Goal: Task Accomplishment & Management: Manage account settings

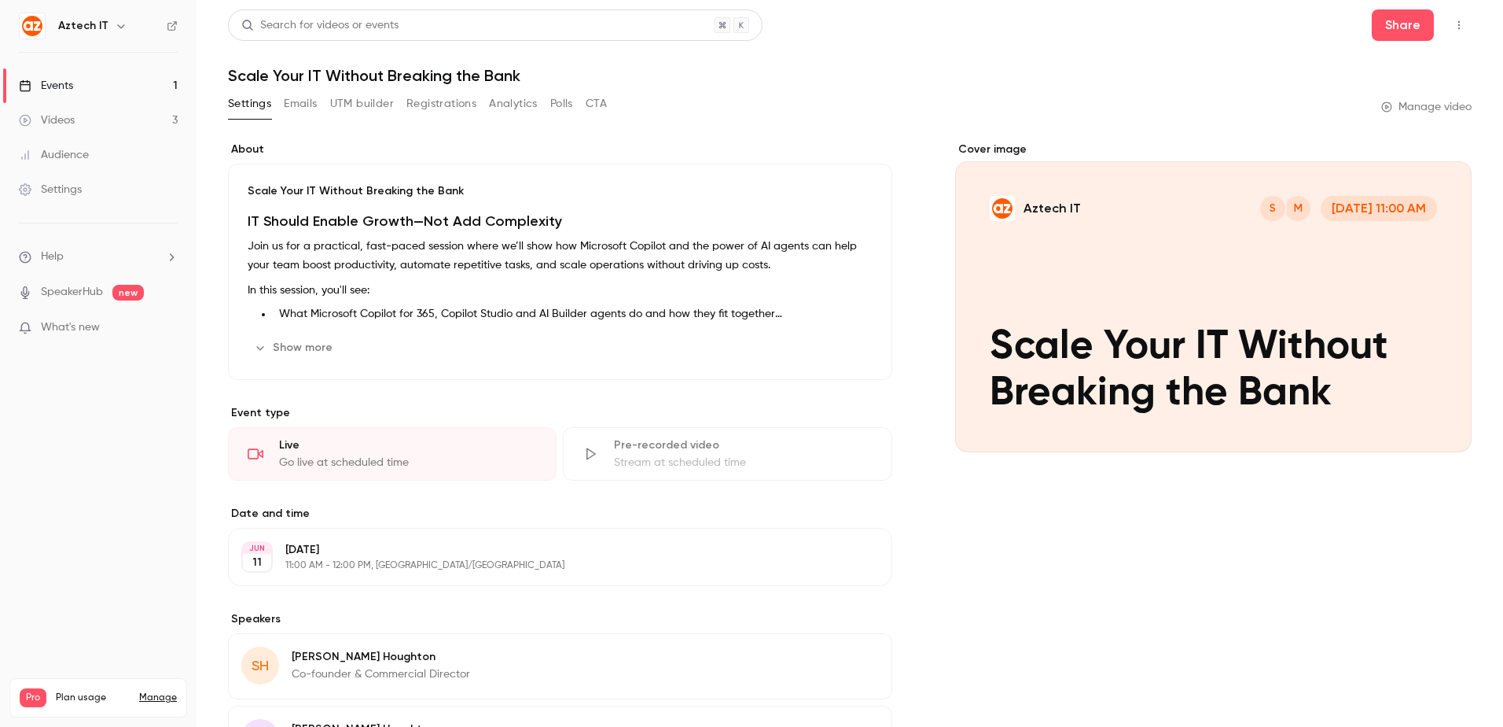
click at [83, 120] on link "Videos 3" at bounding box center [98, 120] width 197 height 35
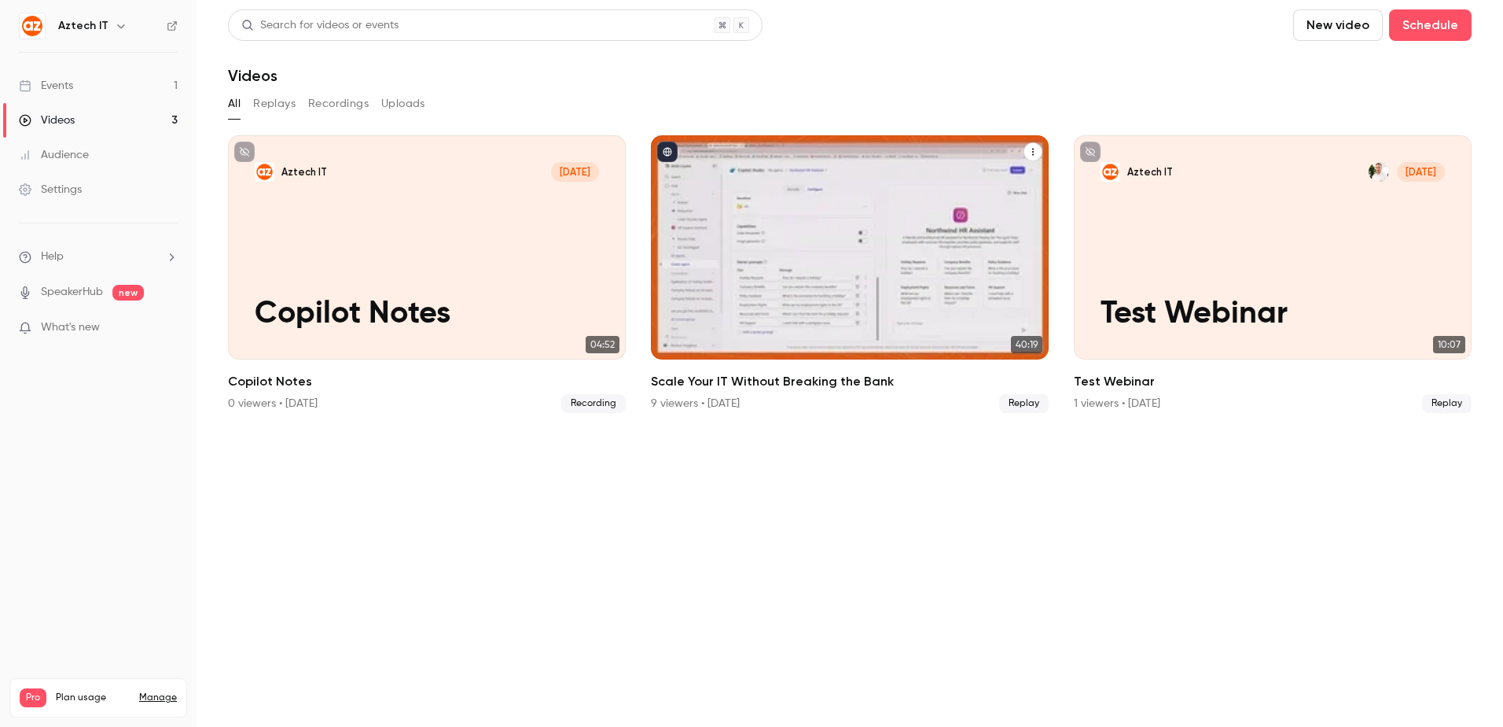
click at [878, 278] on p "Scale Your IT Without Breaking the Bank" at bounding box center [850, 296] width 344 height 72
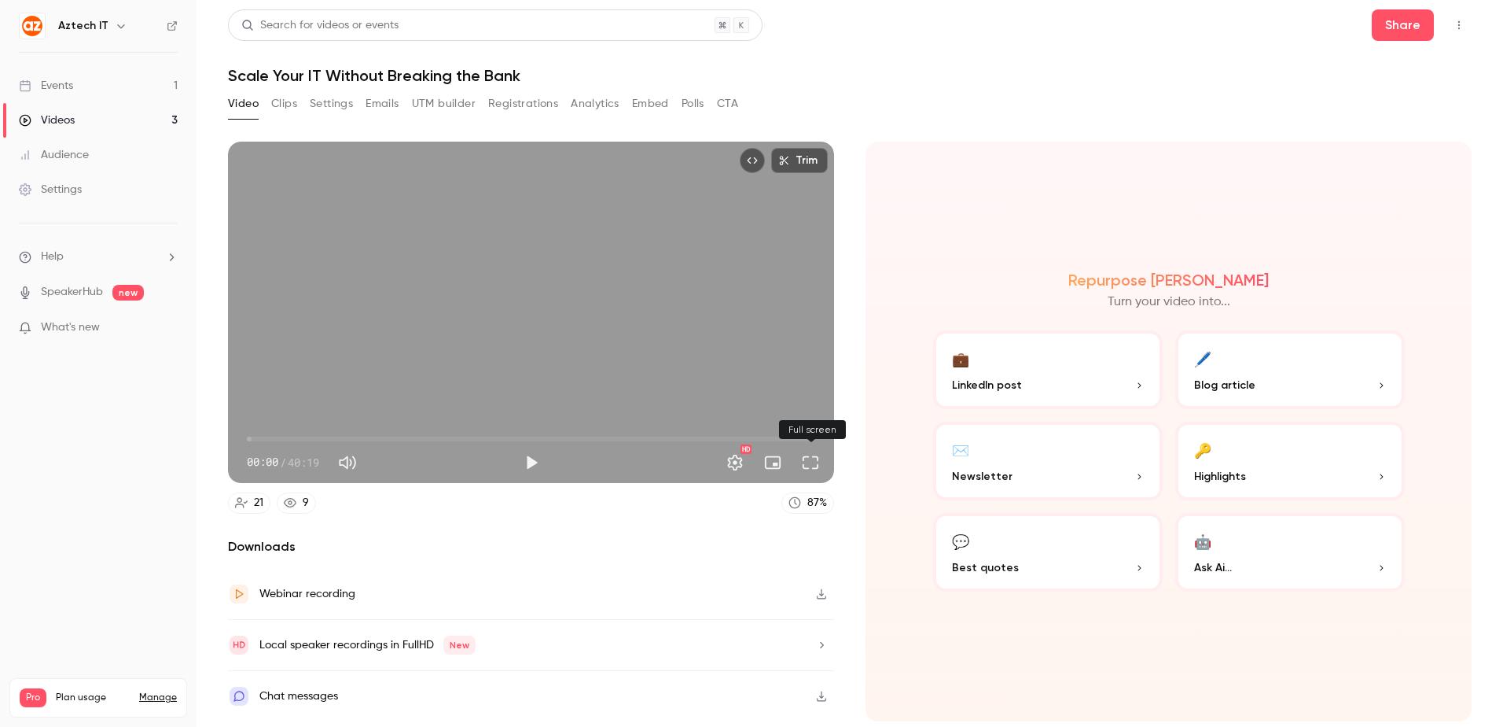
click at [802, 461] on button "Full screen" at bounding box center [810, 462] width 31 height 31
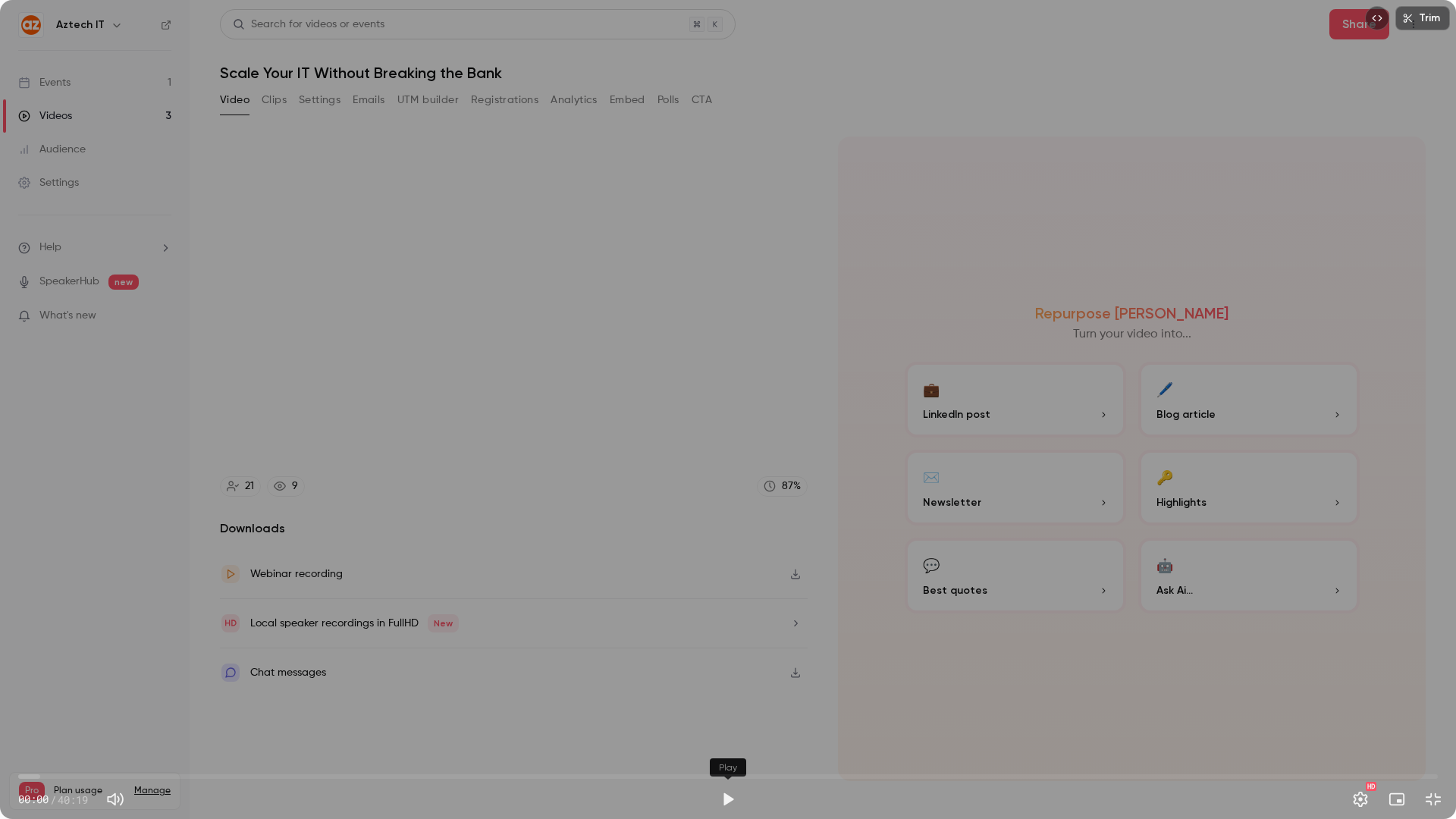
click at [729, 700] on button "Play" at bounding box center [727, 799] width 30 height 30
type input "***"
click at [1364, 700] on button "Settings" at bounding box center [1360, 799] width 30 height 30
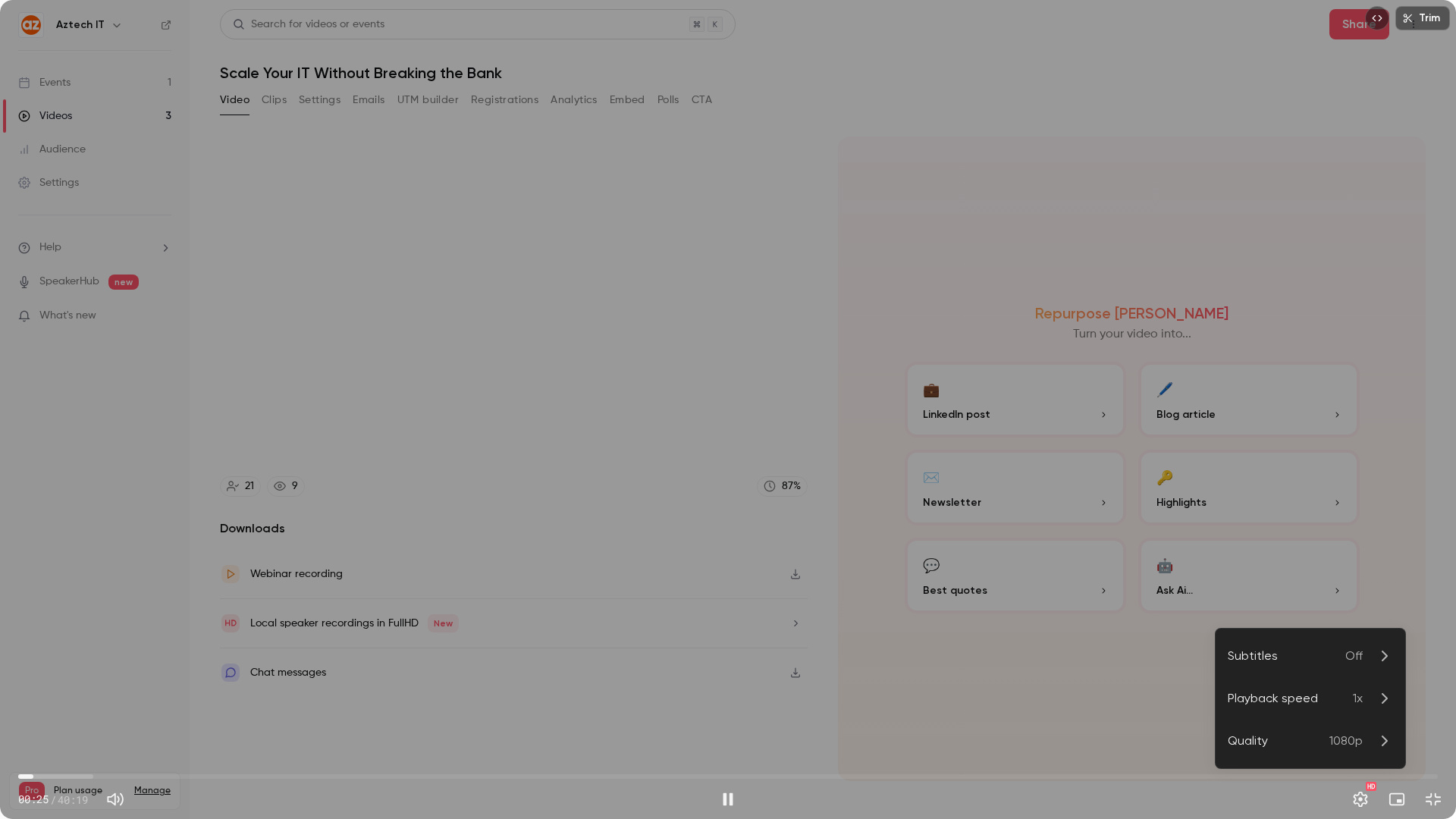
click at [1365, 696] on p "1x" at bounding box center [1373, 698] width 40 height 18
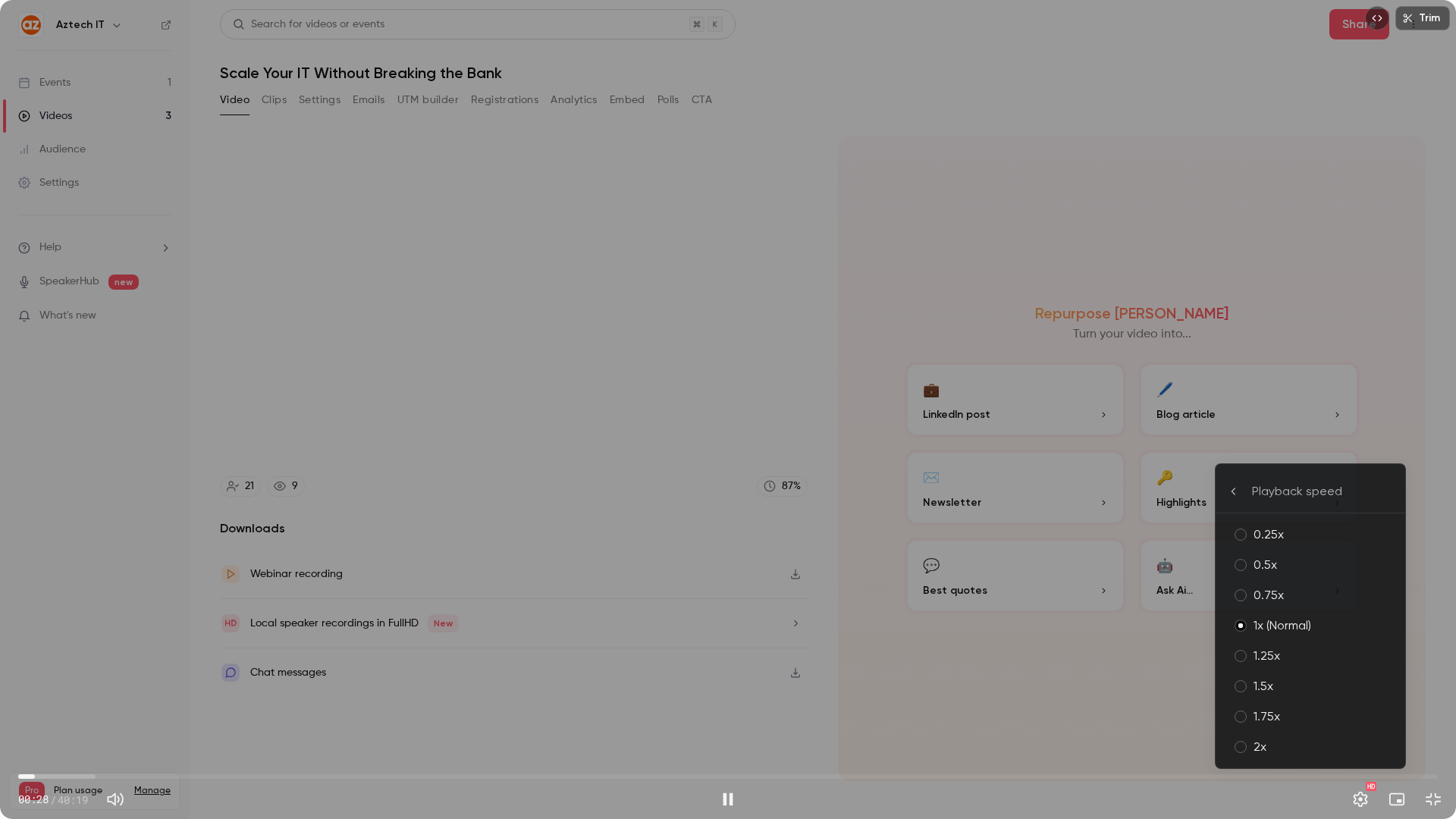
click at [1298, 700] on div "2x" at bounding box center [1323, 747] width 140 height 18
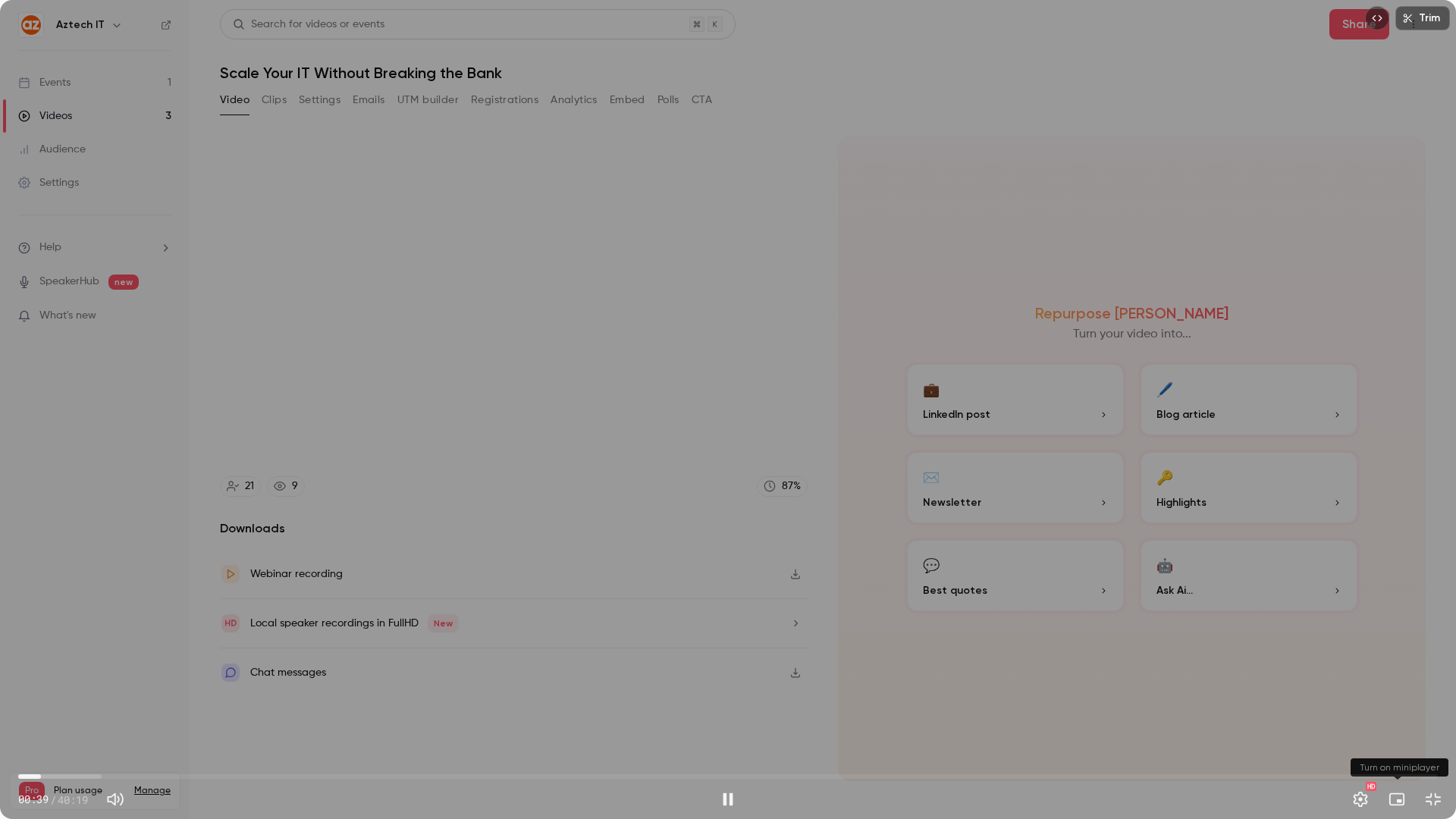
click at [1398, 700] on button "Turn on miniplayer" at bounding box center [1396, 799] width 30 height 30
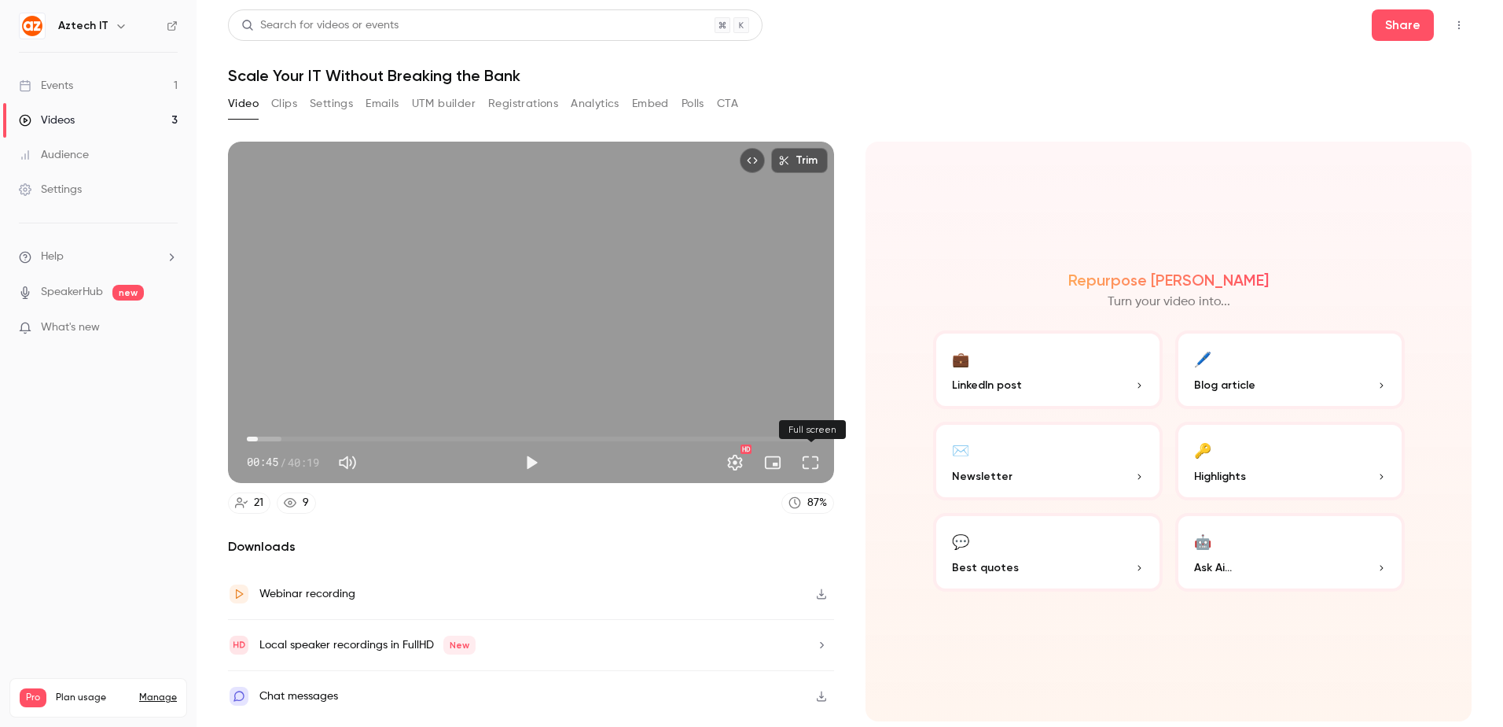
click at [817, 461] on button "Full screen" at bounding box center [810, 462] width 31 height 31
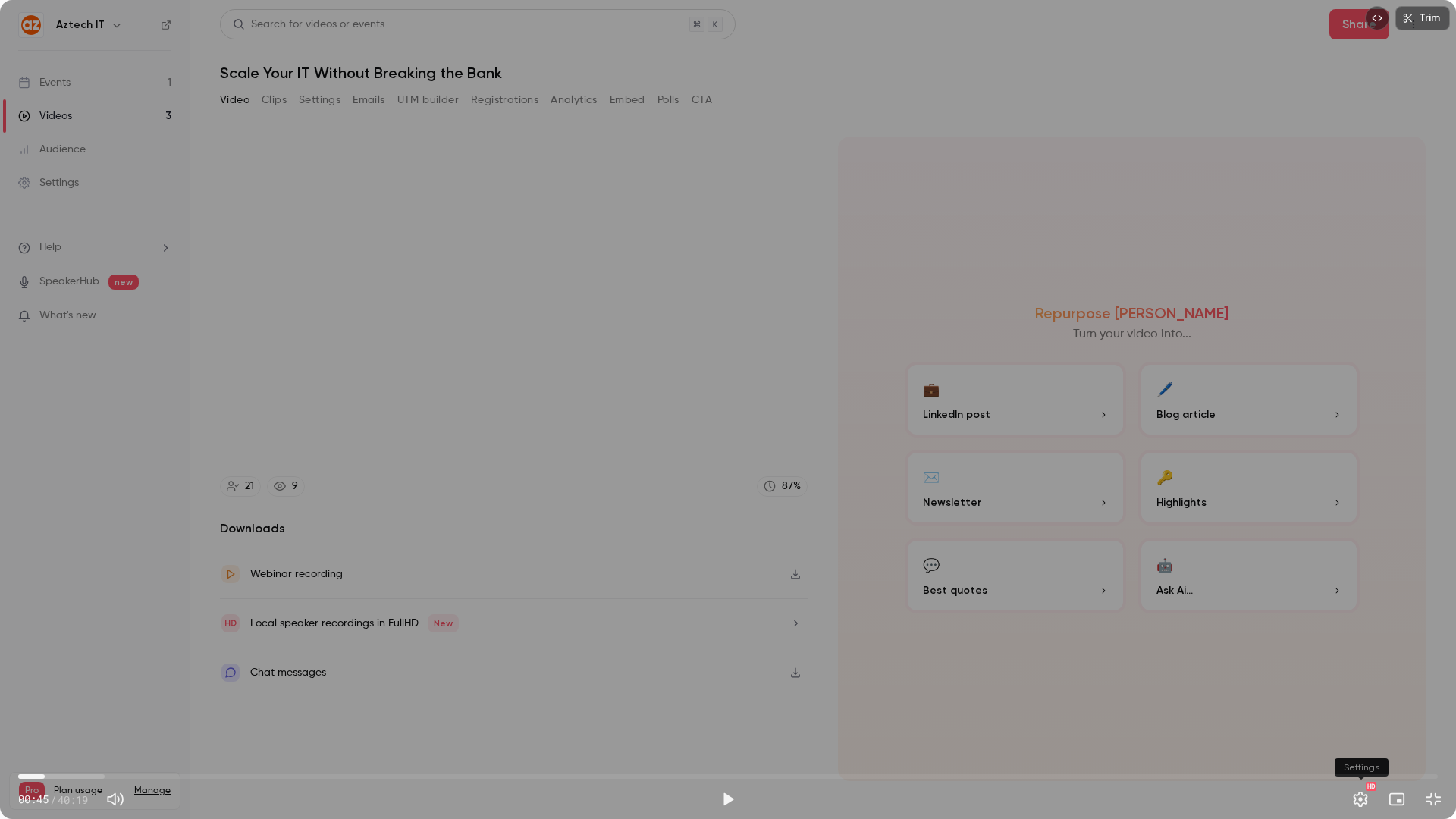
click at [1370, 700] on button "Settings" at bounding box center [1360, 799] width 30 height 30
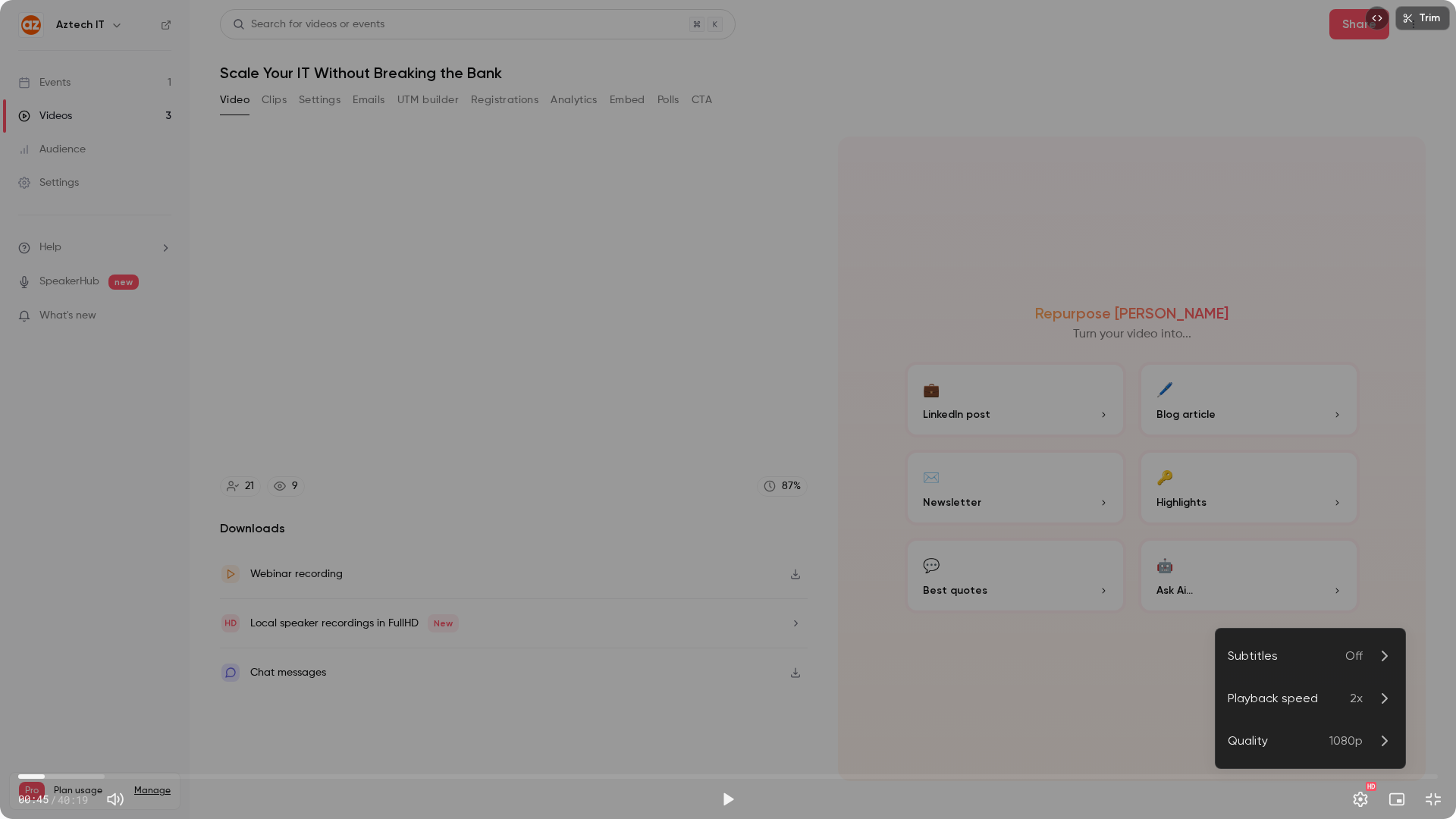
click at [1308, 700] on li "Playback speed 2x" at bounding box center [1309, 698] width 190 height 42
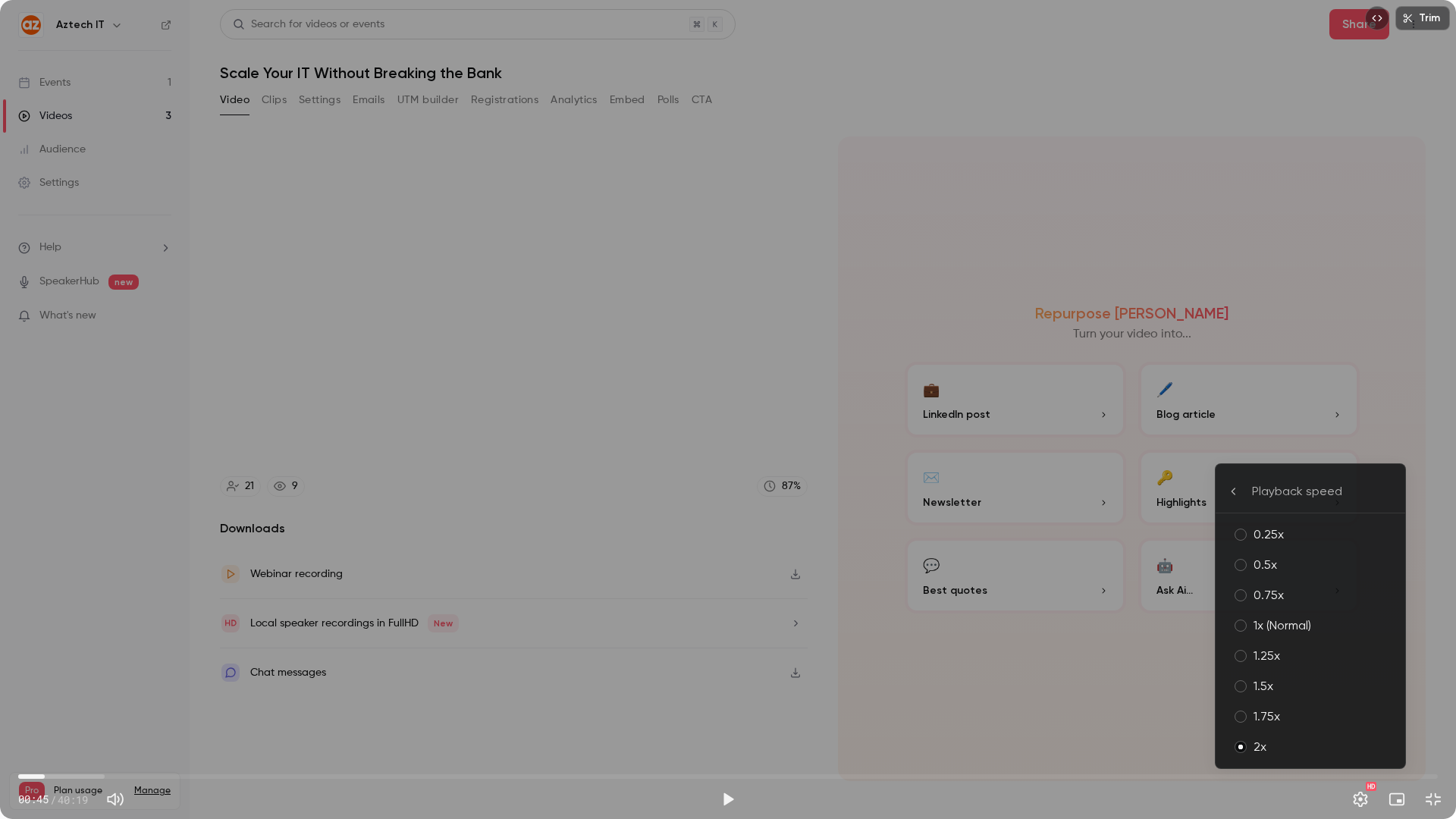
click at [1294, 674] on li "1.5x" at bounding box center [1309, 686] width 190 height 30
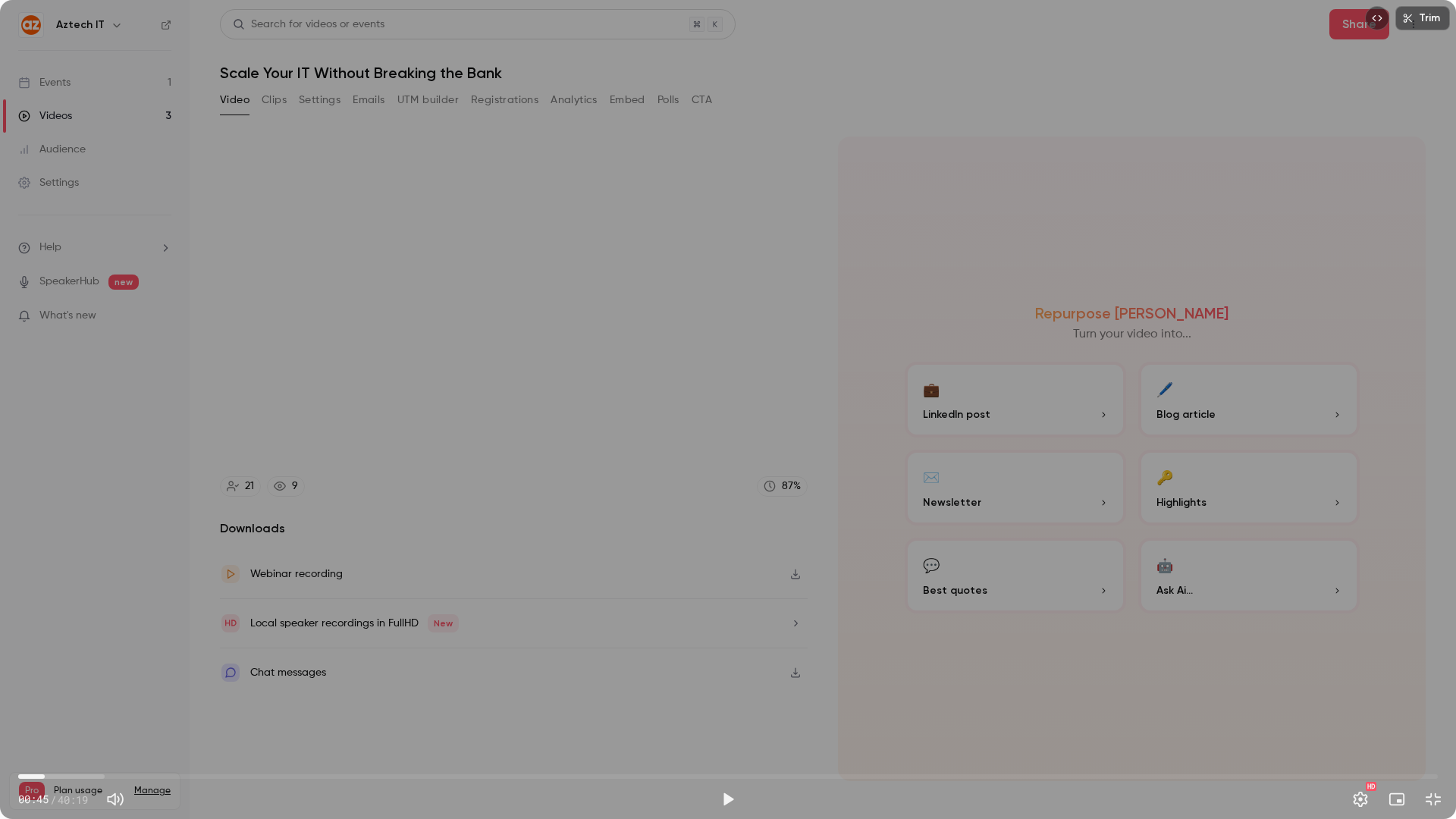
drag, startPoint x: 499, startPoint y: 769, endPoint x: 496, endPoint y: 777, distance: 8.5
click at [496, 700] on span "00:45" at bounding box center [728, 777] width 1419 height 24
click at [733, 700] on button "Play" at bounding box center [727, 799] width 30 height 30
click at [1362, 700] on button "Settings" at bounding box center [1360, 799] width 30 height 30
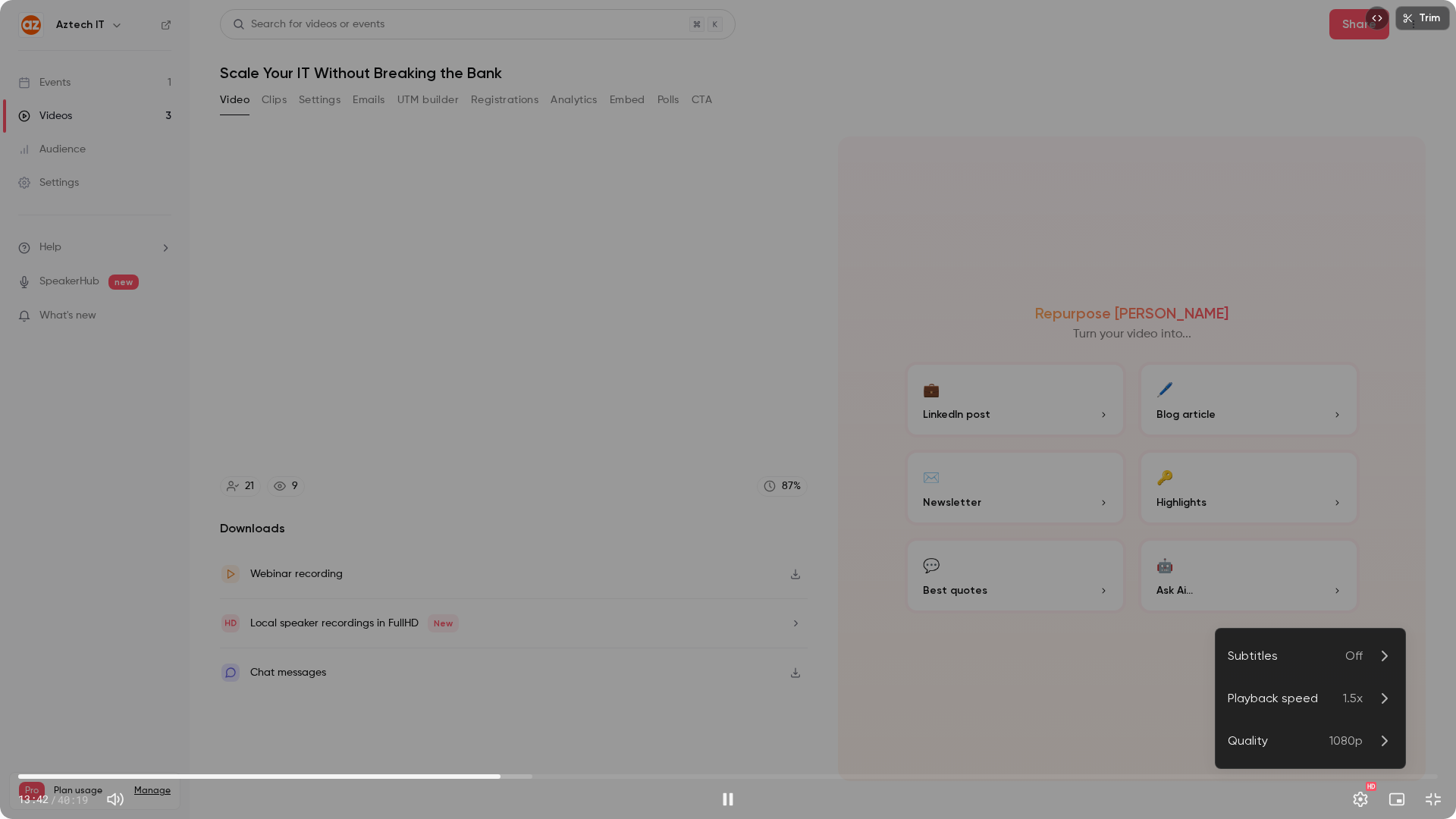
click at [1362, 700] on p "1.5x" at bounding box center [1368, 698] width 50 height 18
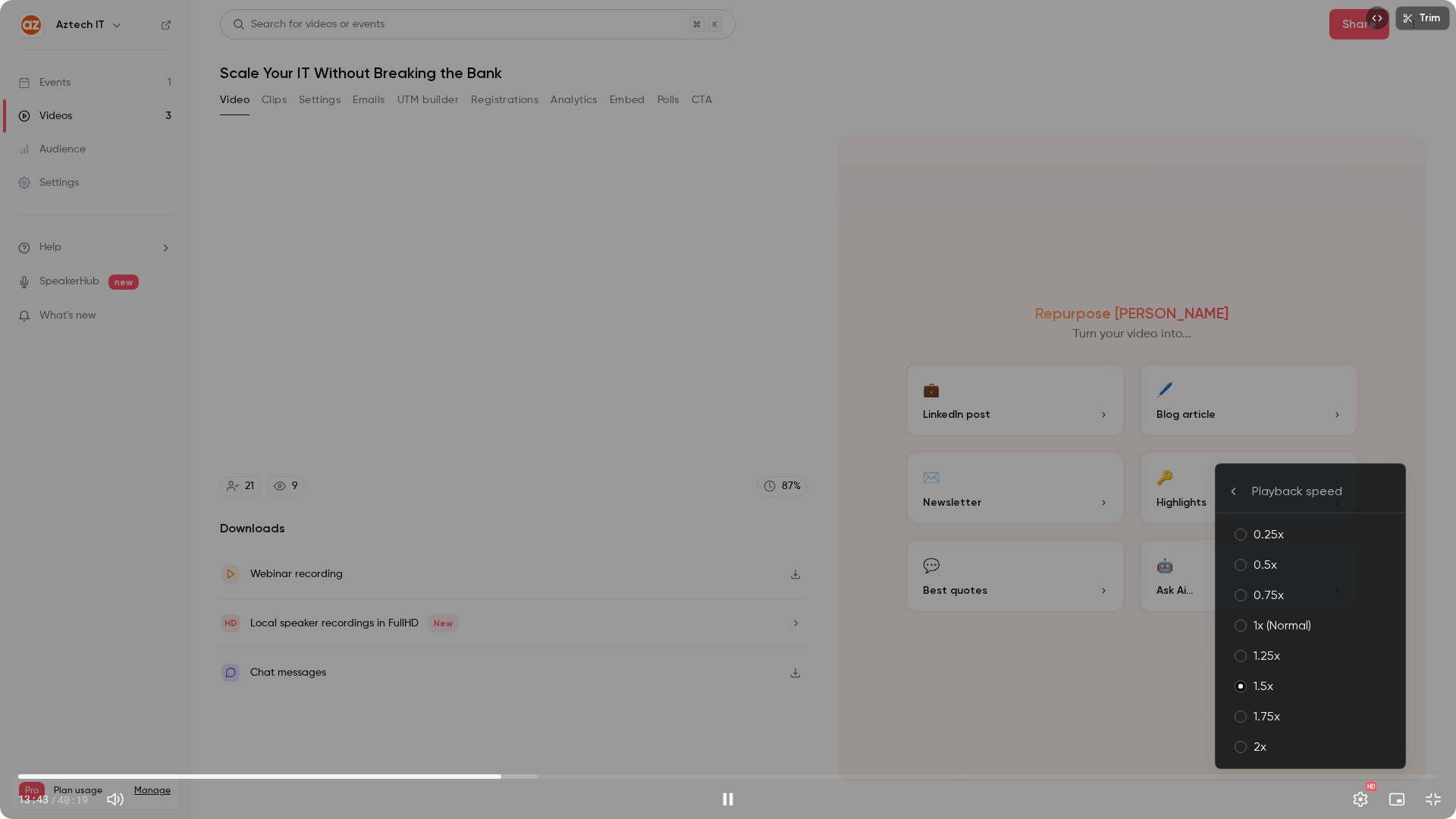
click at [1313, 615] on li "1x (Normal)" at bounding box center [1309, 625] width 190 height 30
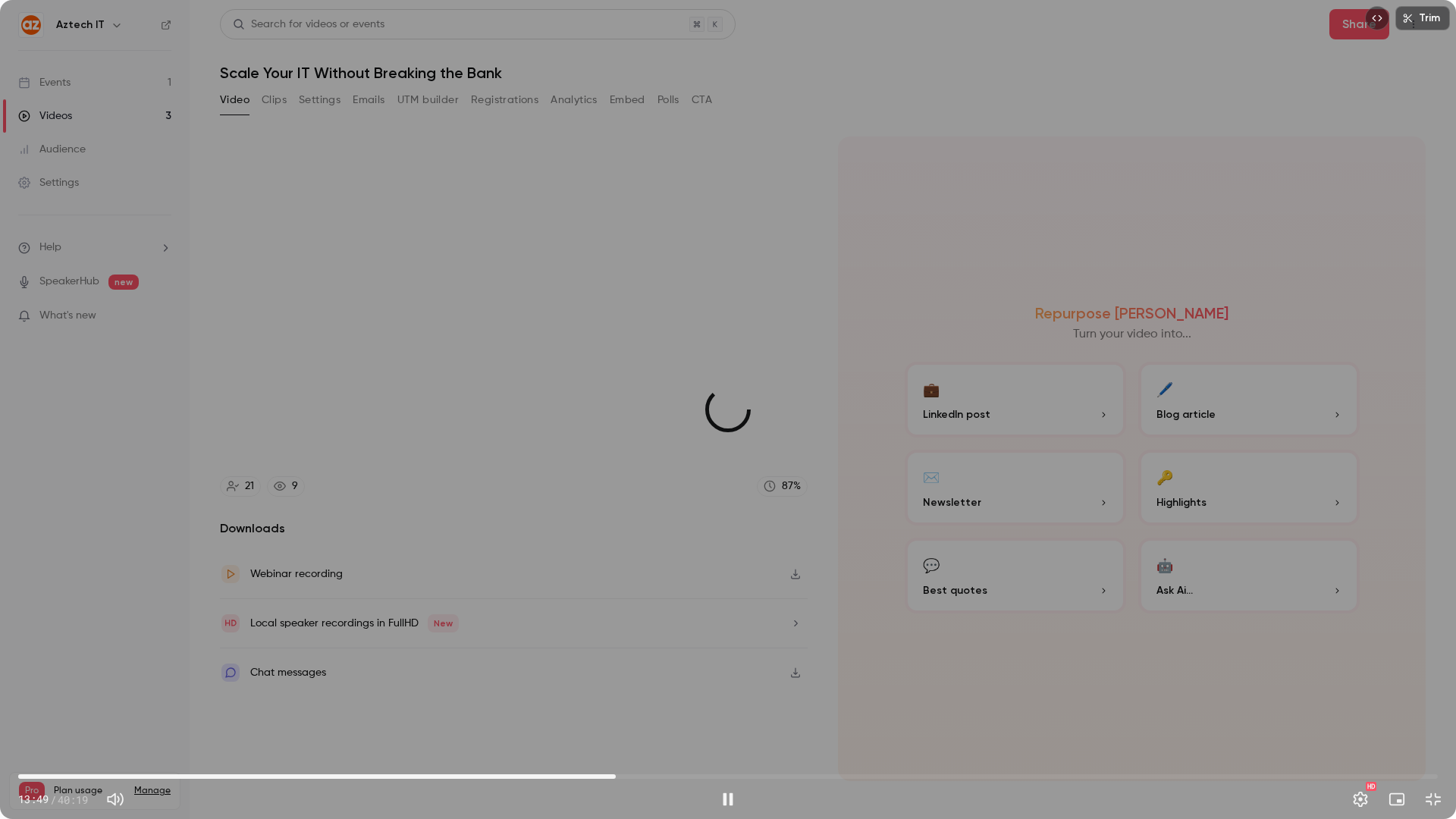
click at [615, 700] on span "16:58" at bounding box center [728, 777] width 1419 height 24
click at [685, 700] on span "18:56" at bounding box center [728, 777] width 1419 height 24
click at [764, 700] on span "18:58" at bounding box center [728, 777] width 1419 height 24
click at [853, 700] on span "21:11" at bounding box center [728, 777] width 1419 height 24
click at [924, 700] on span "23:44" at bounding box center [728, 777] width 1419 height 24
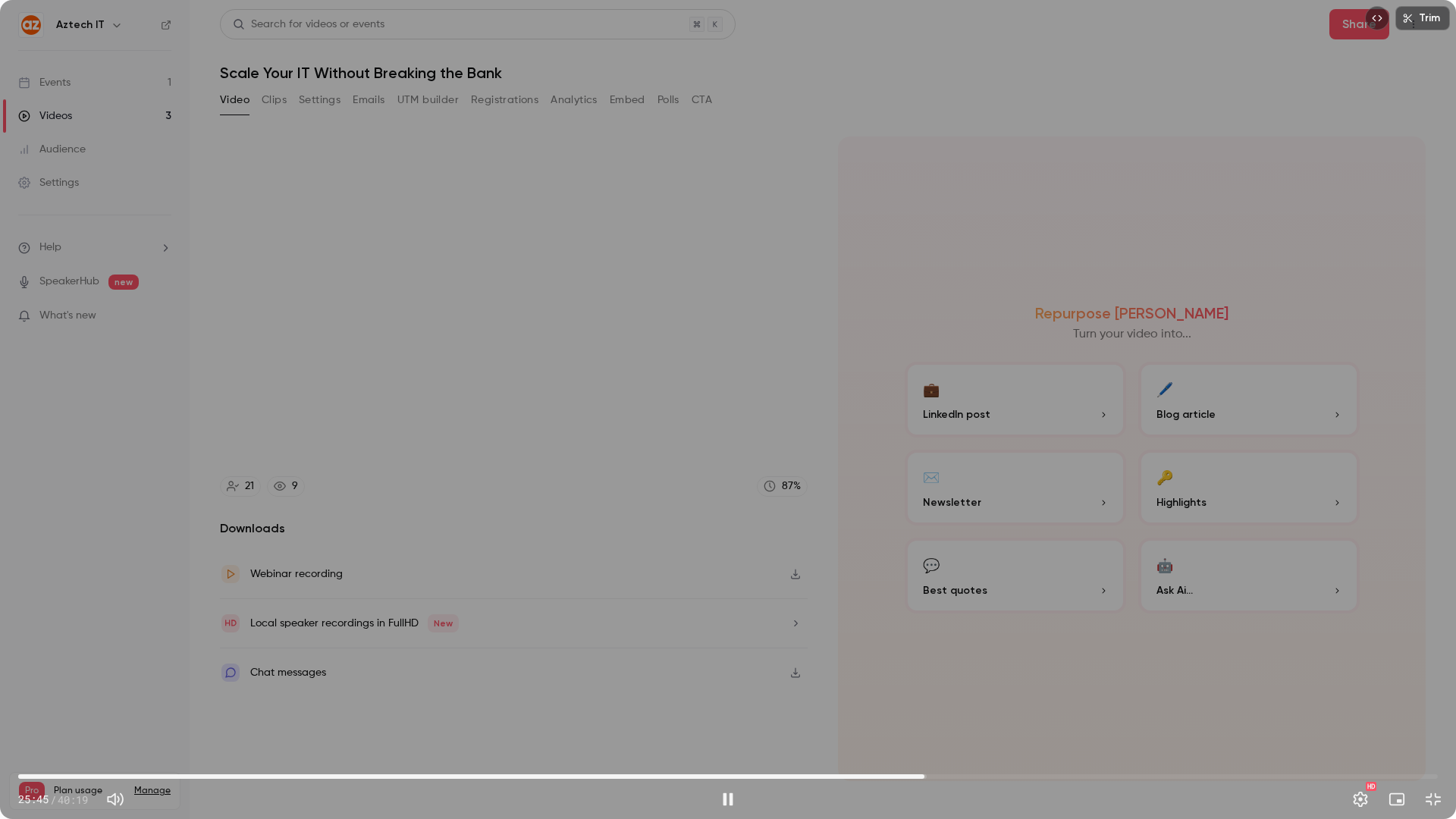
click at [1006, 700] on span "25:45" at bounding box center [728, 777] width 1419 height 24
click at [732, 700] on button "Pause" at bounding box center [727, 799] width 30 height 30
click at [735, 700] on button "Play" at bounding box center [727, 799] width 30 height 30
click at [1132, 700] on span "28:05" at bounding box center [728, 777] width 1419 height 24
click at [350, 700] on span "09:26" at bounding box center [728, 777] width 1419 height 24
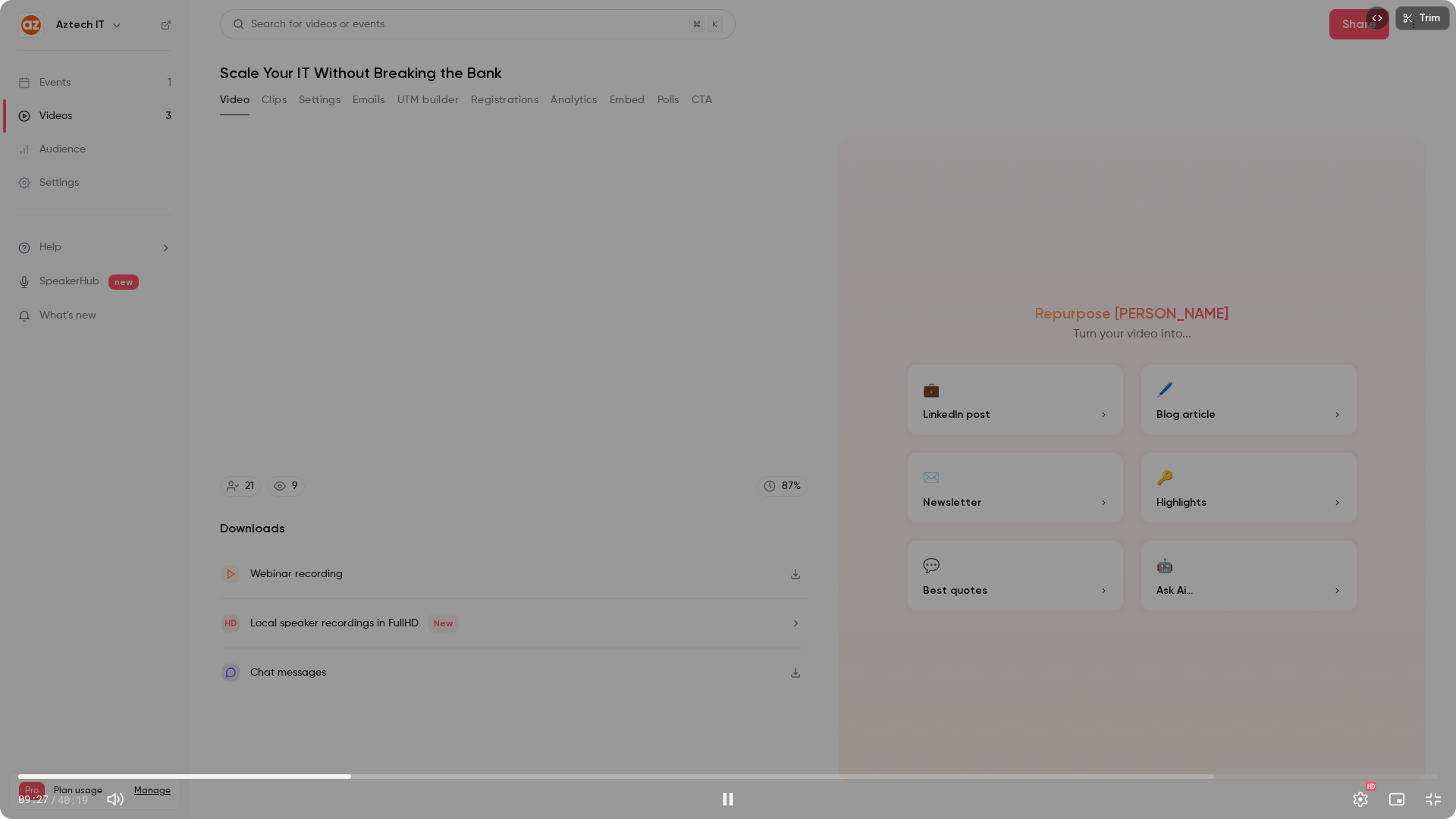
click at [305, 700] on span "09:27" at bounding box center [728, 777] width 1419 height 24
click at [731, 700] on button "Pause" at bounding box center [727, 799] width 30 height 30
click at [207, 700] on span "08:09" at bounding box center [728, 777] width 1419 height 24
click at [133, 700] on span "05:23" at bounding box center [728, 777] width 1419 height 24
click at [76, 700] on span "03:15" at bounding box center [728, 777] width 1419 height 24
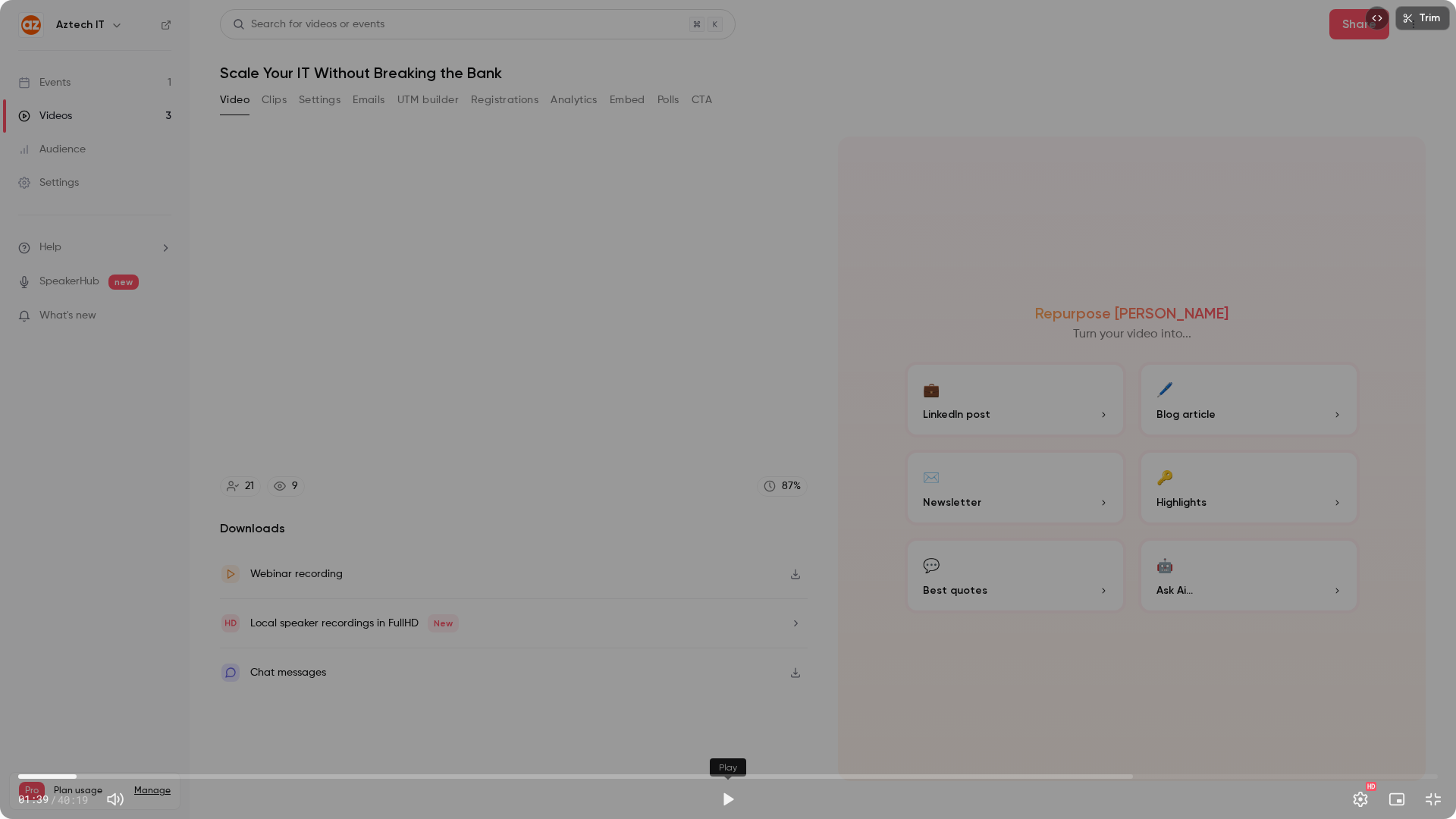
click at [731, 700] on button "Play" at bounding box center [727, 799] width 30 height 30
click at [727, 700] on button "Pause" at bounding box center [727, 799] width 30 height 30
click at [1440, 700] on button "Exit full screen" at bounding box center [1432, 799] width 30 height 30
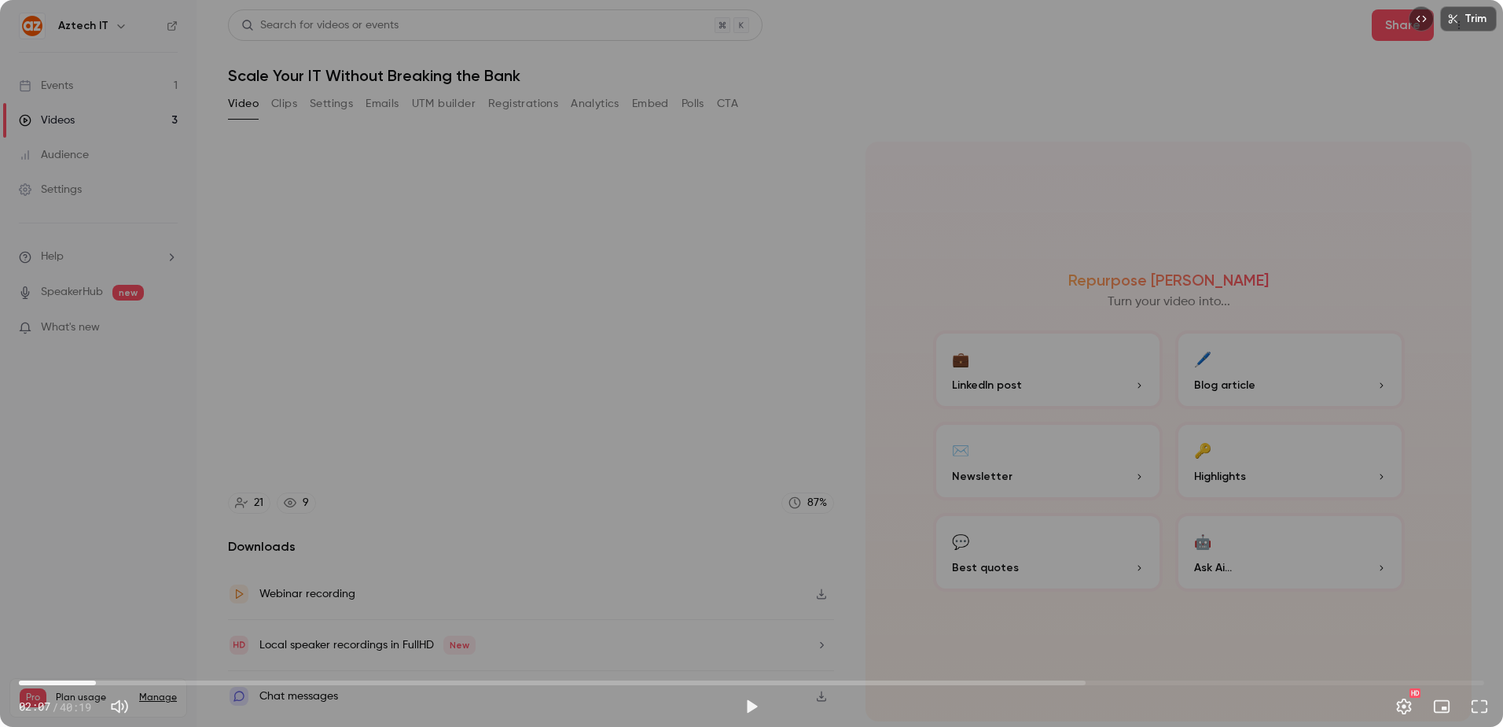
type input "*****"
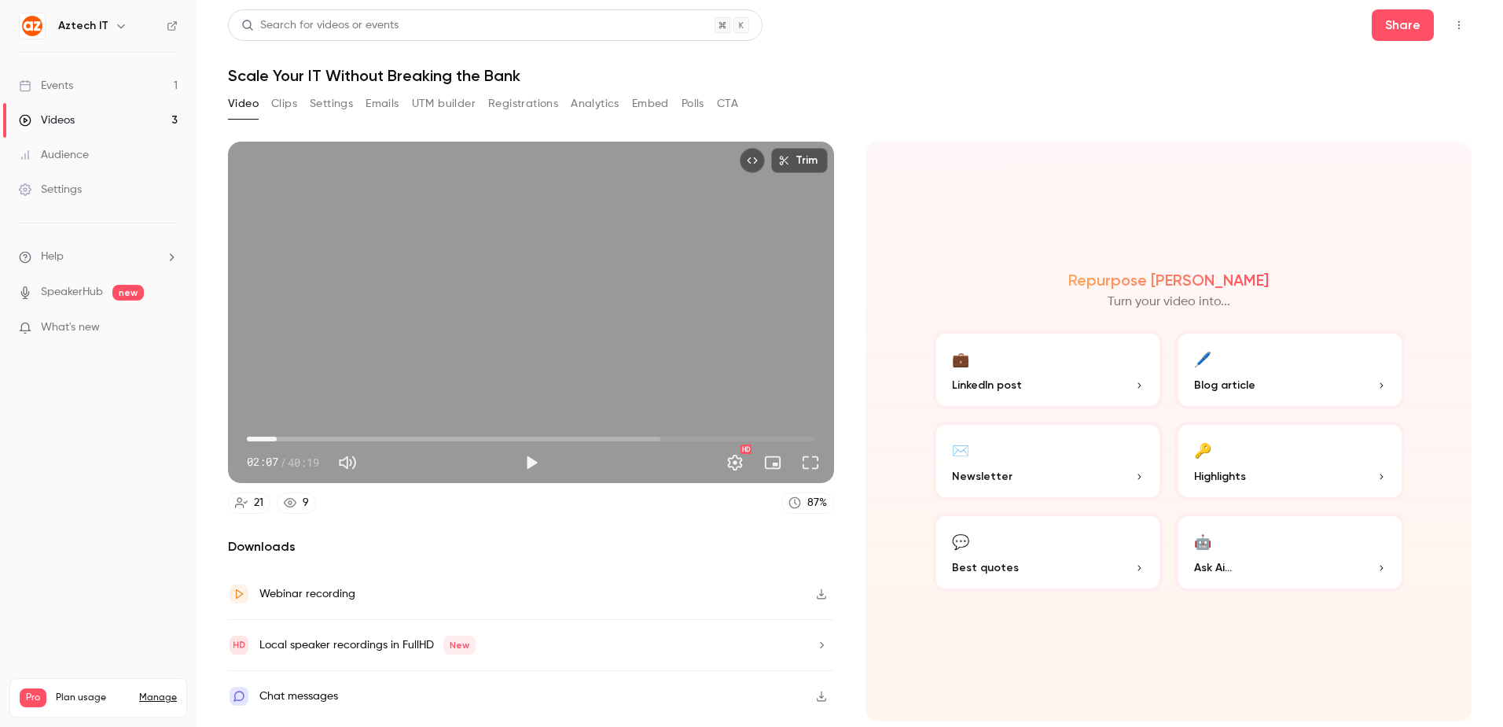
click at [92, 75] on link "Events 1" at bounding box center [98, 85] width 197 height 35
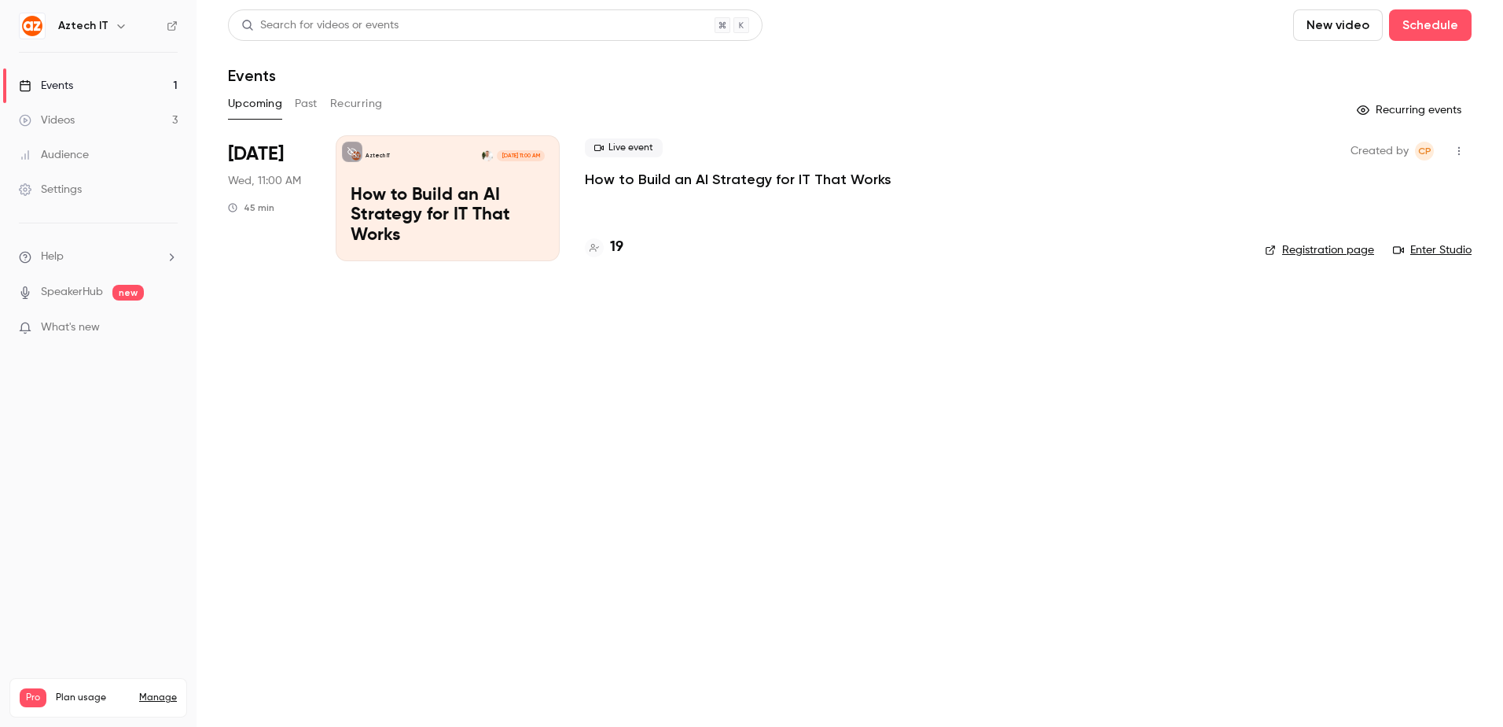
click at [86, 117] on link "Videos 3" at bounding box center [98, 120] width 197 height 35
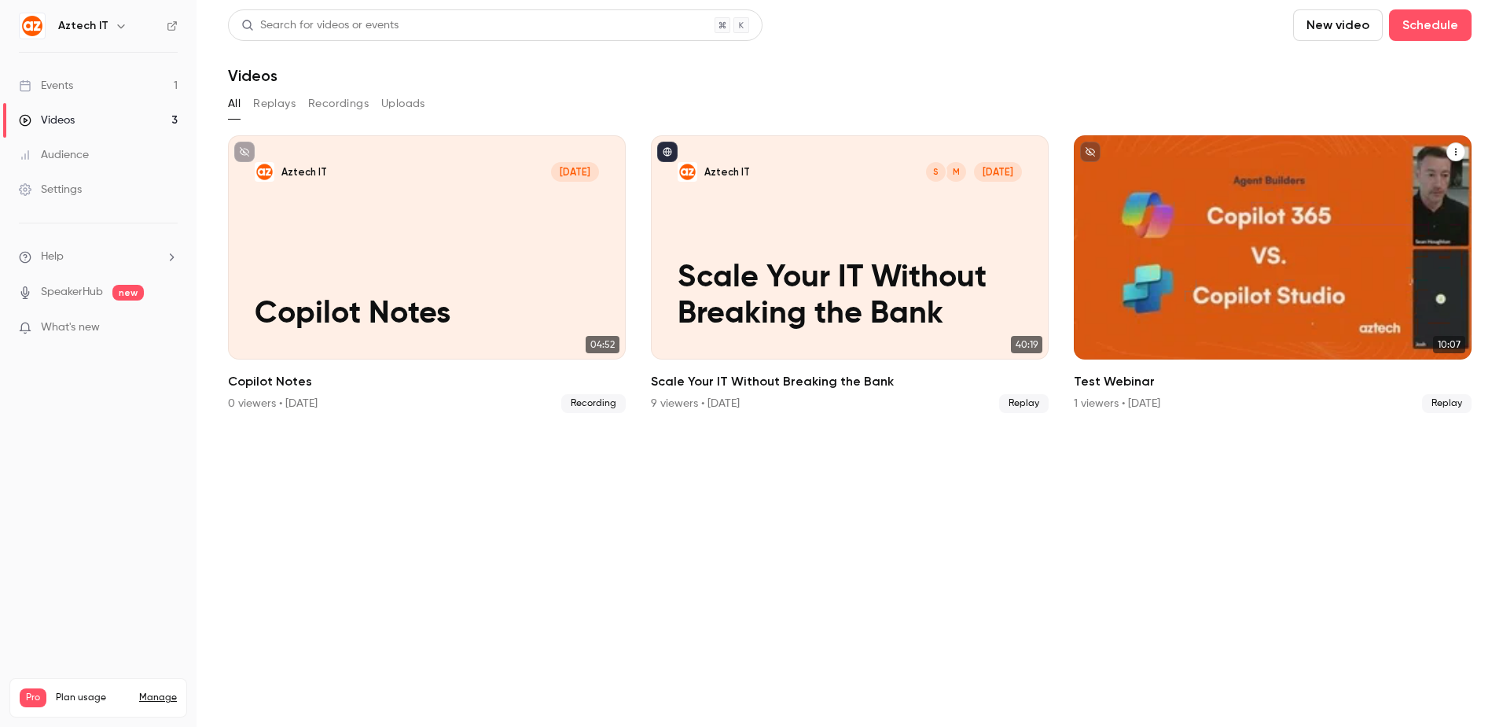
click at [1257, 287] on div "Aztech IT [DATE] Test Webinar" at bounding box center [1273, 247] width 398 height 224
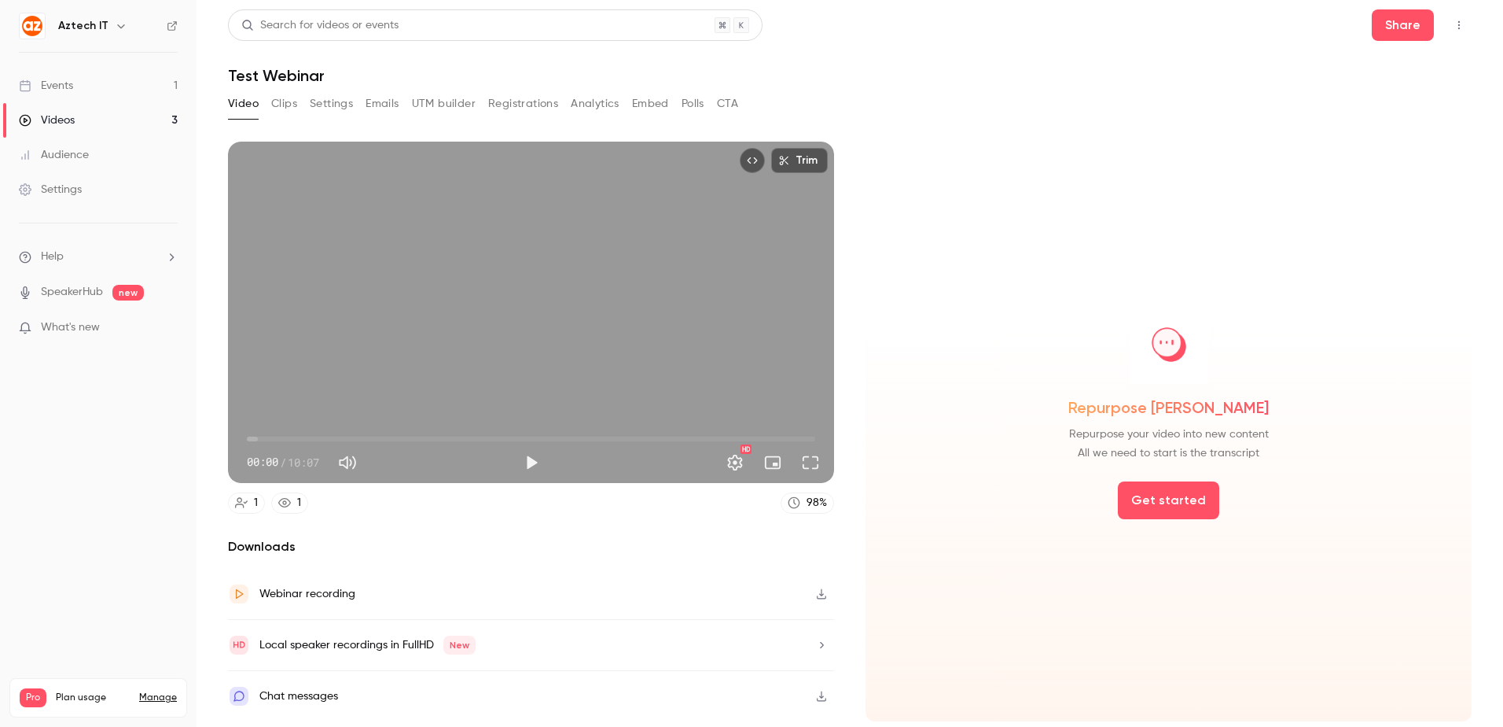
click at [102, 77] on link "Events 1" at bounding box center [98, 85] width 197 height 35
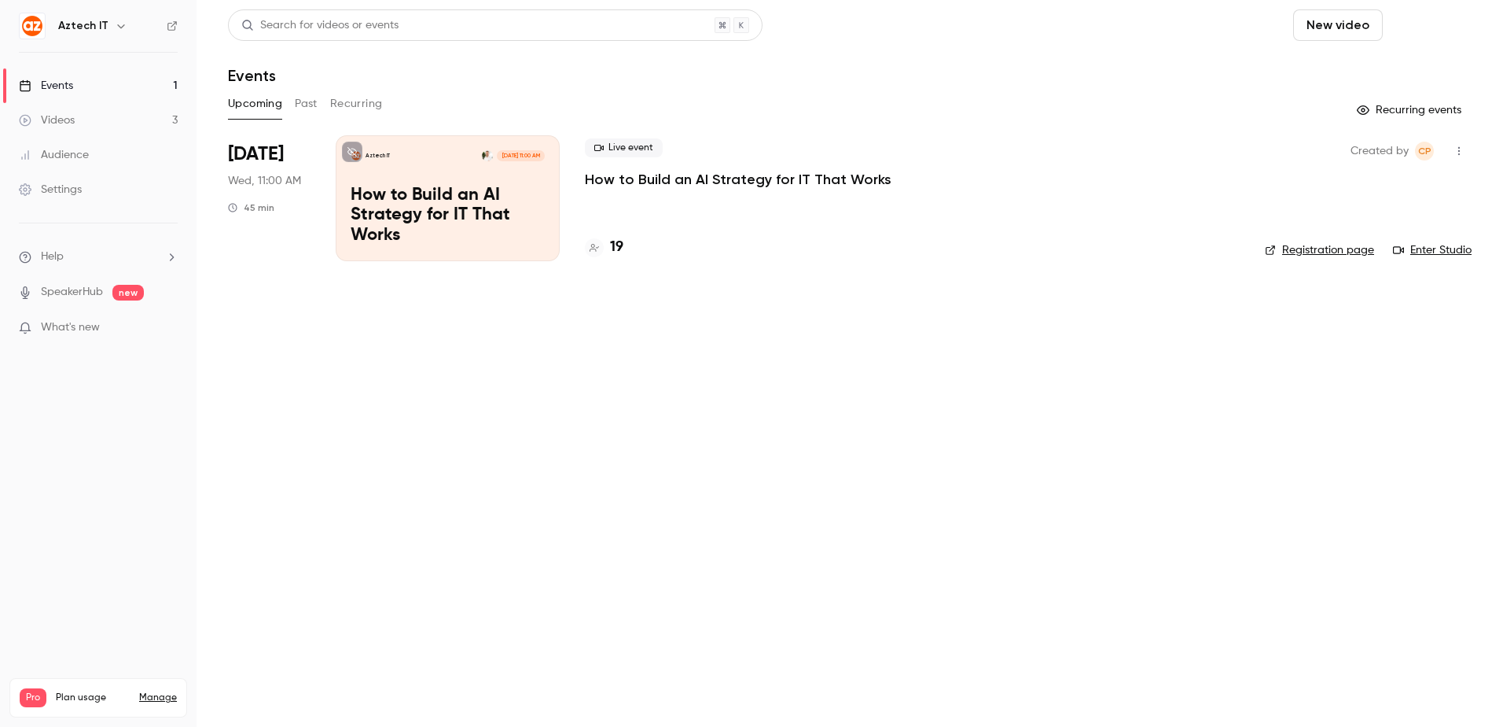
click at [1426, 24] on button "Schedule" at bounding box center [1430, 24] width 83 height 31
click at [1414, 64] on div "One time event" at bounding box center [1399, 69] width 120 height 16
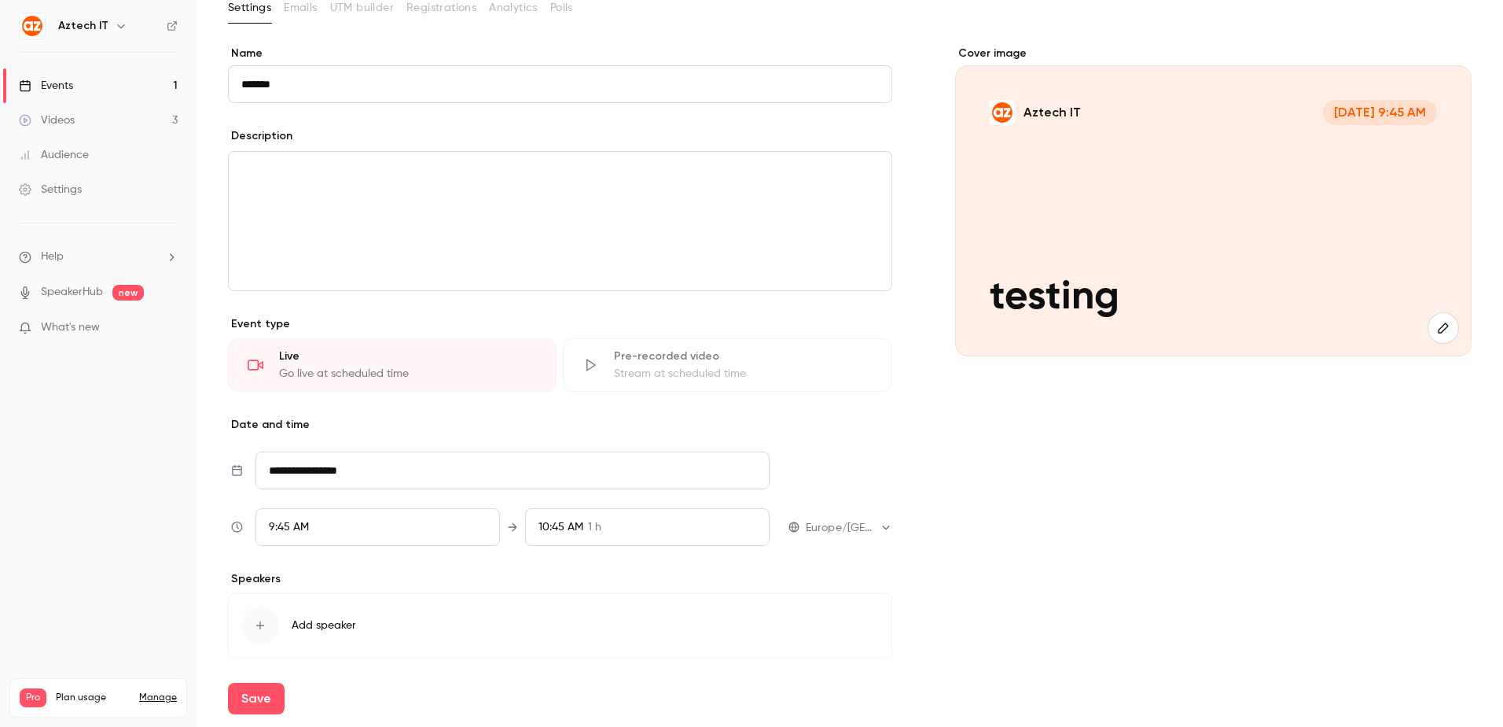
scroll to position [153, 0]
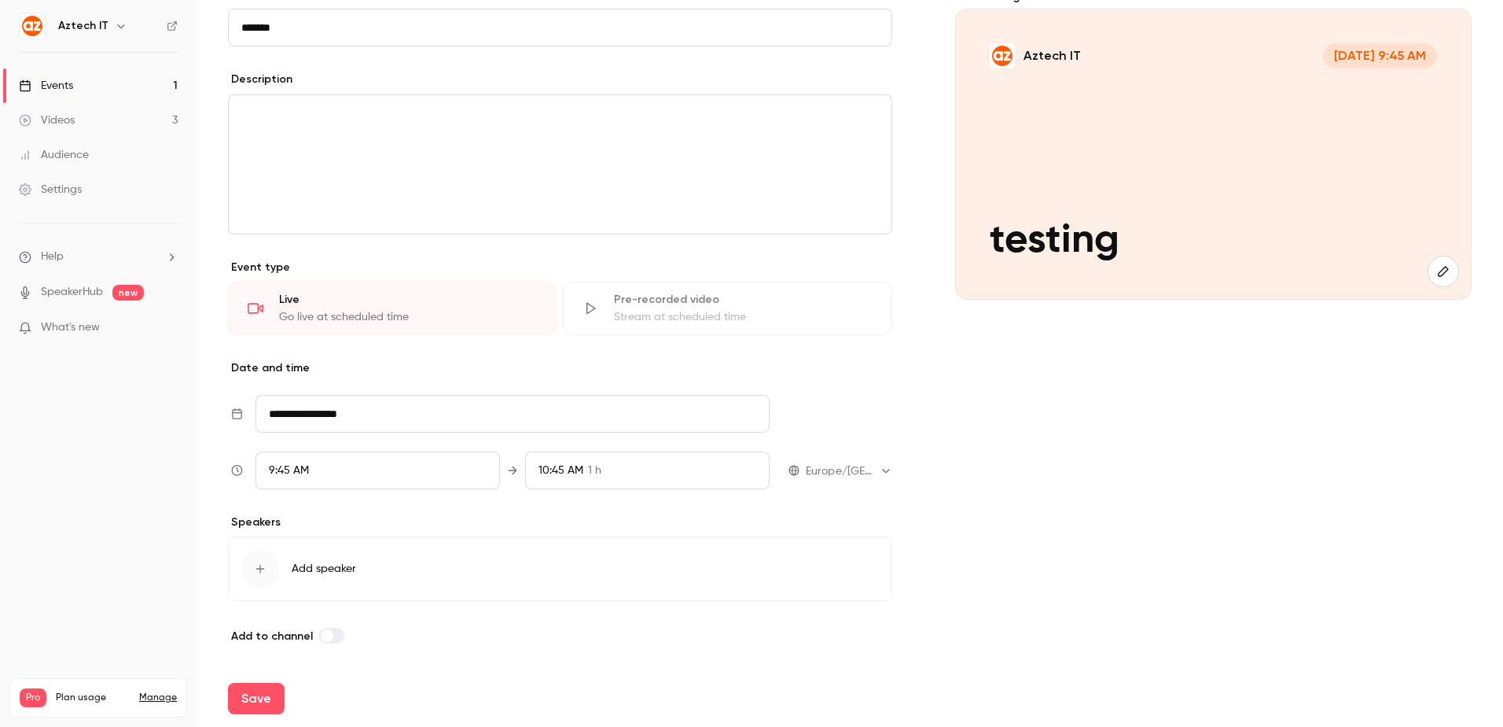
type input "*******"
click at [488, 304] on div "Live" at bounding box center [408, 300] width 258 height 16
click at [270, 705] on button "Save" at bounding box center [256, 698] width 57 height 31
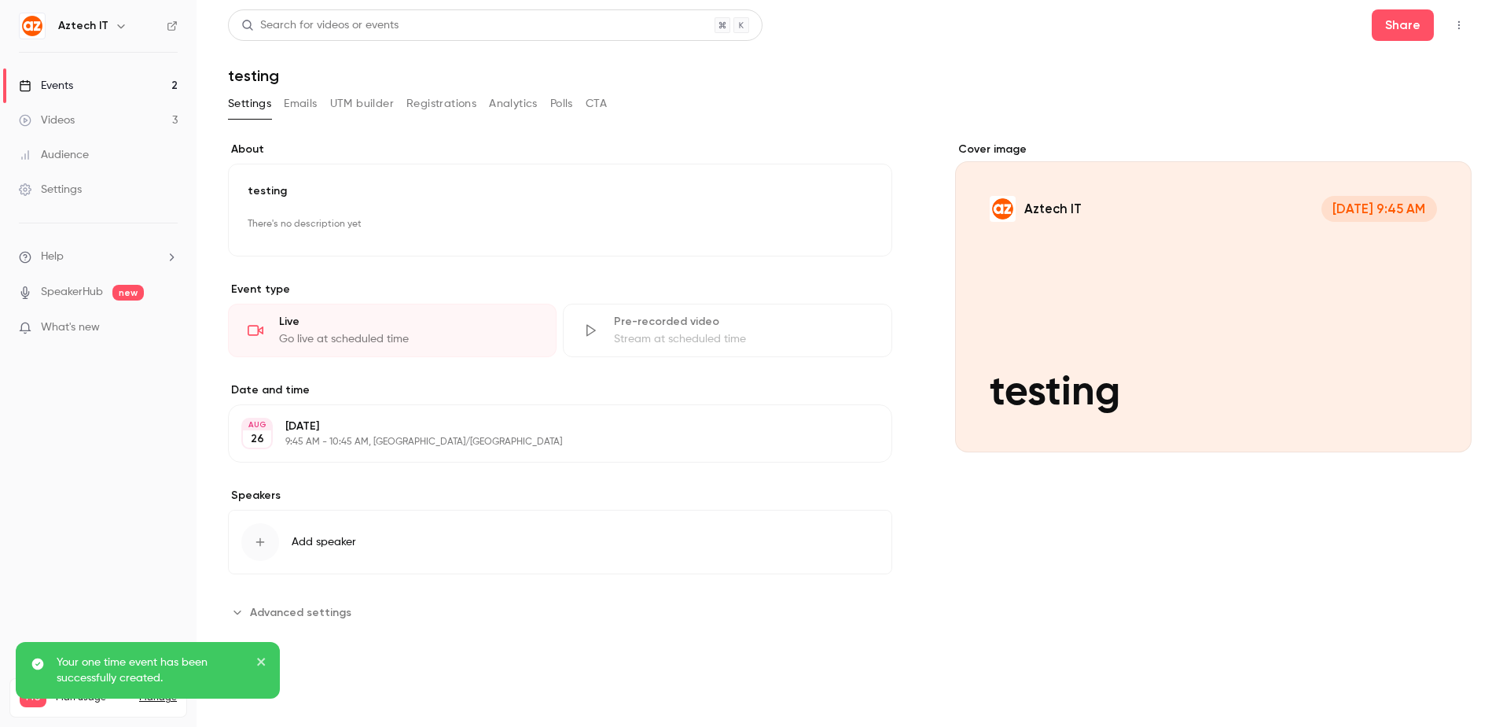
click at [1151, 377] on div "Cover image" at bounding box center [1213, 297] width 517 height 311
click at [0, 0] on input "Aztech IT [DATE] 9:45 AM testing" at bounding box center [0, 0] width 0 height 0
click at [259, 657] on icon "close" at bounding box center [261, 661] width 11 height 13
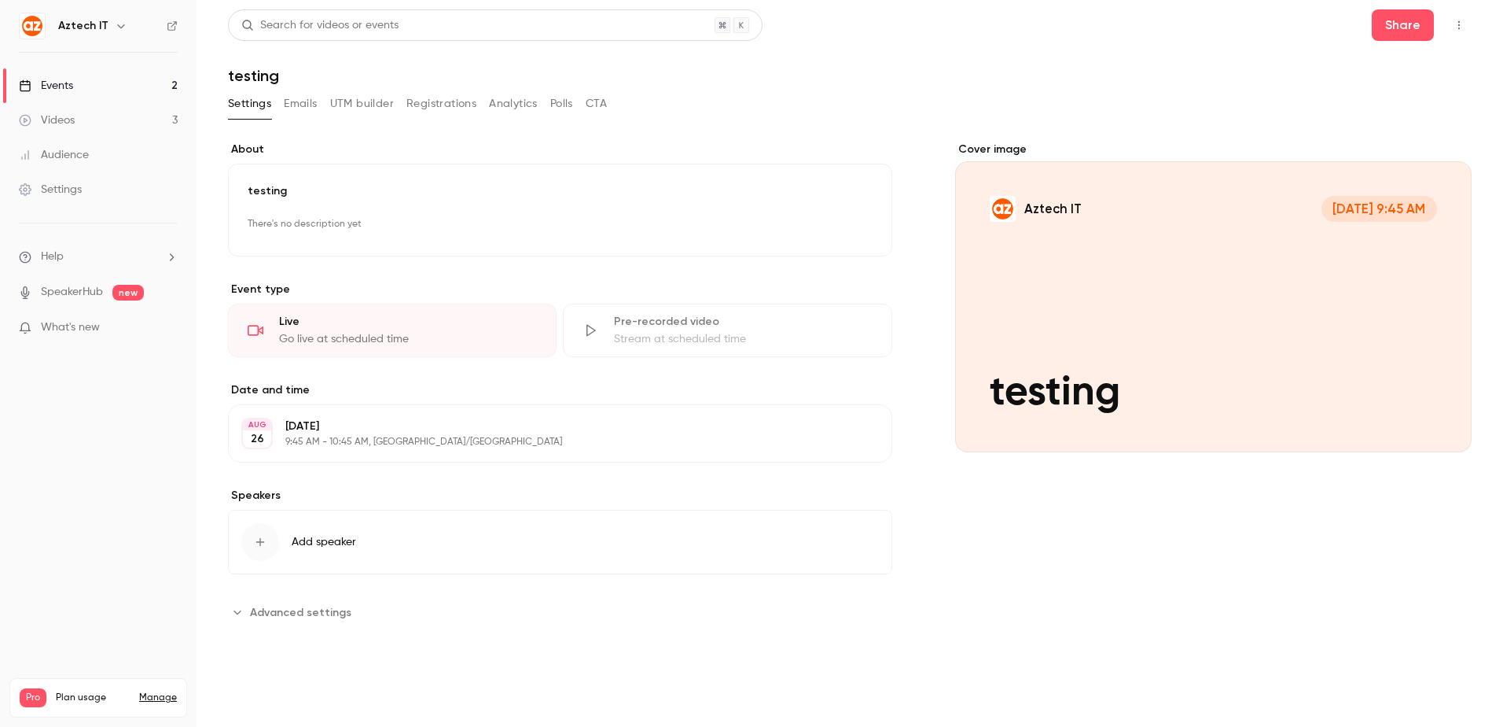
click at [435, 102] on button "Registrations" at bounding box center [442, 103] width 70 height 25
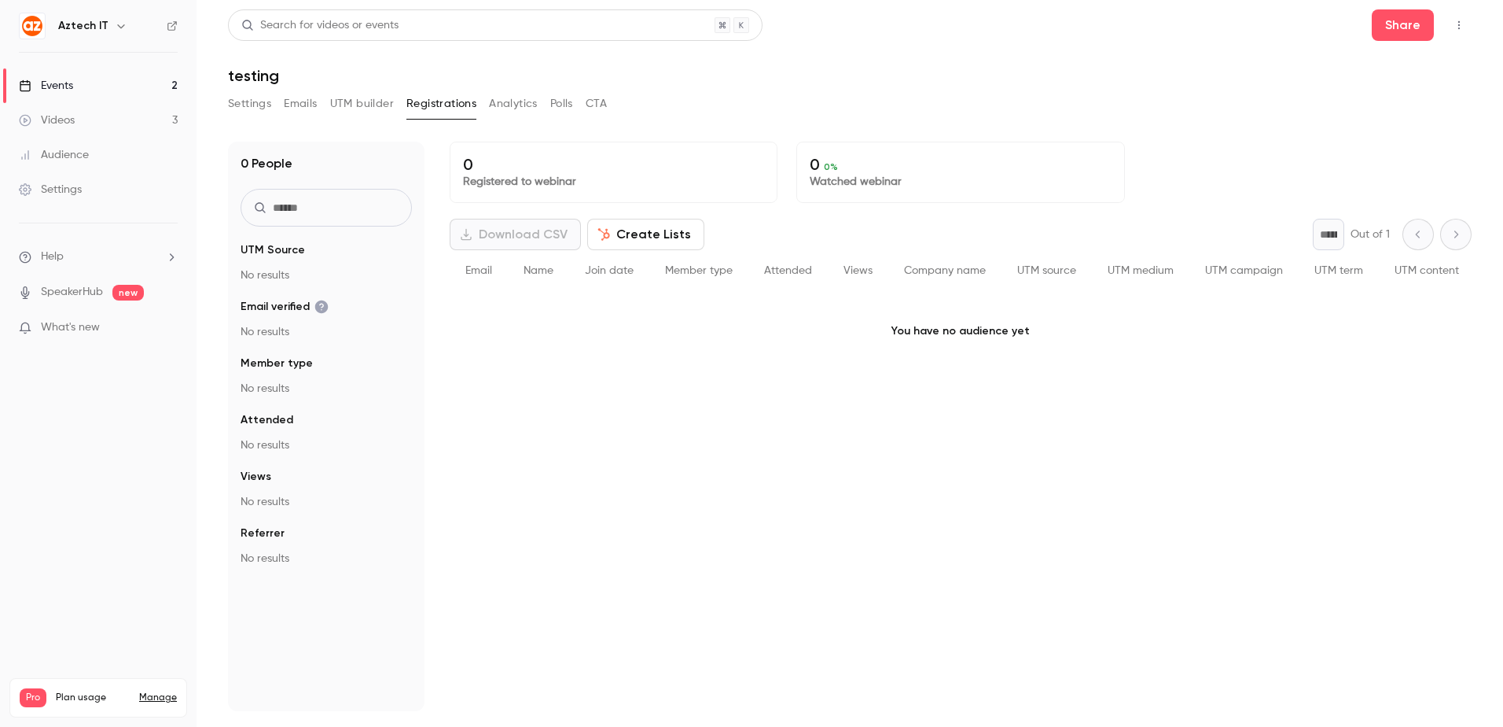
click at [504, 101] on button "Analytics" at bounding box center [513, 103] width 49 height 25
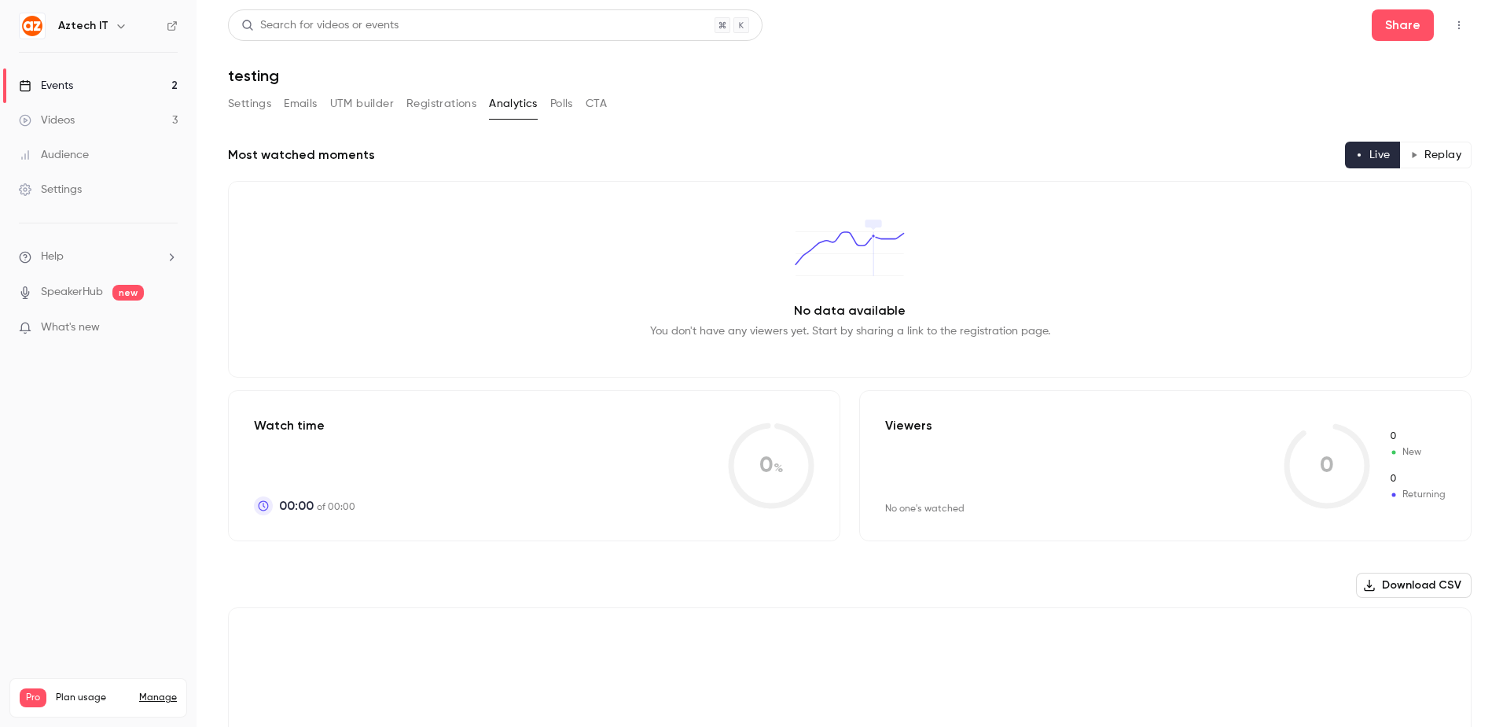
click at [565, 100] on button "Polls" at bounding box center [561, 103] width 23 height 25
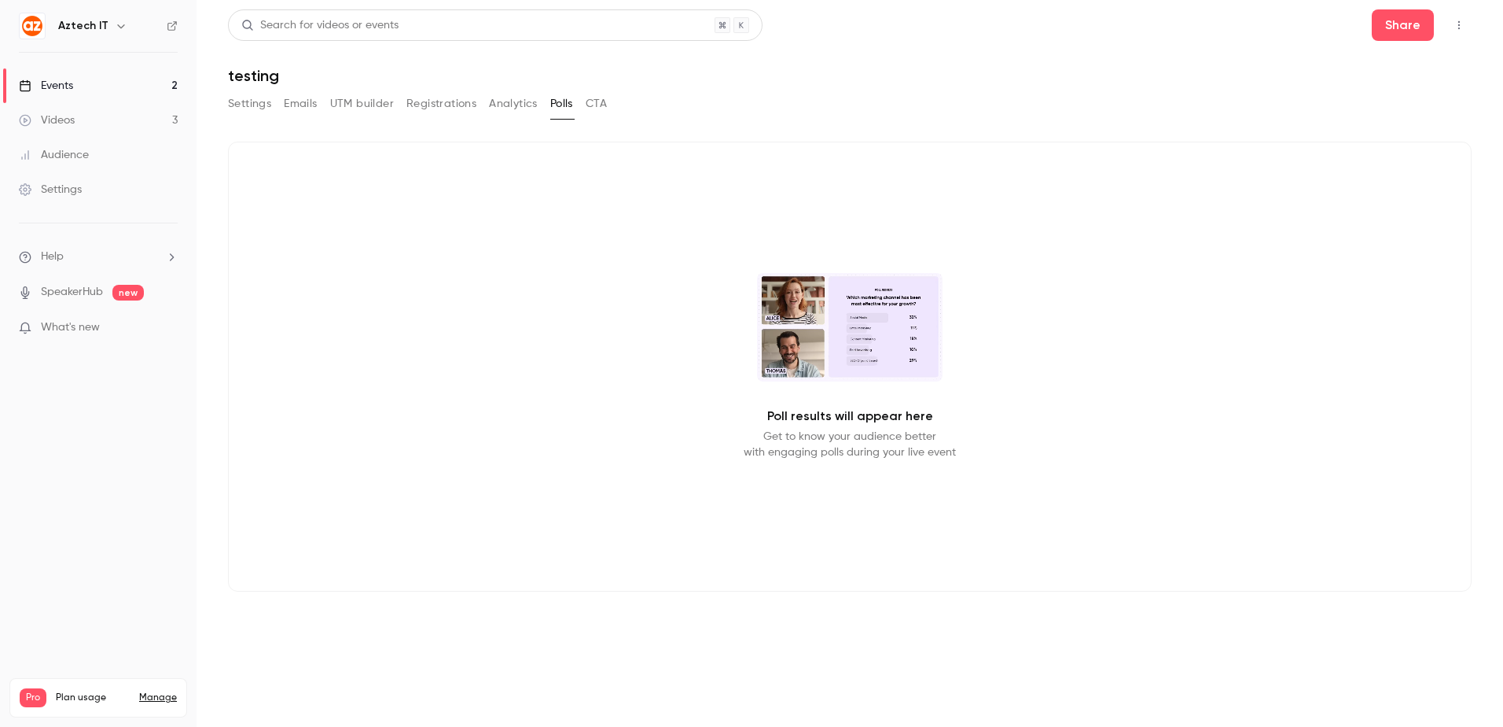
click at [308, 102] on button "Emails" at bounding box center [300, 103] width 33 height 25
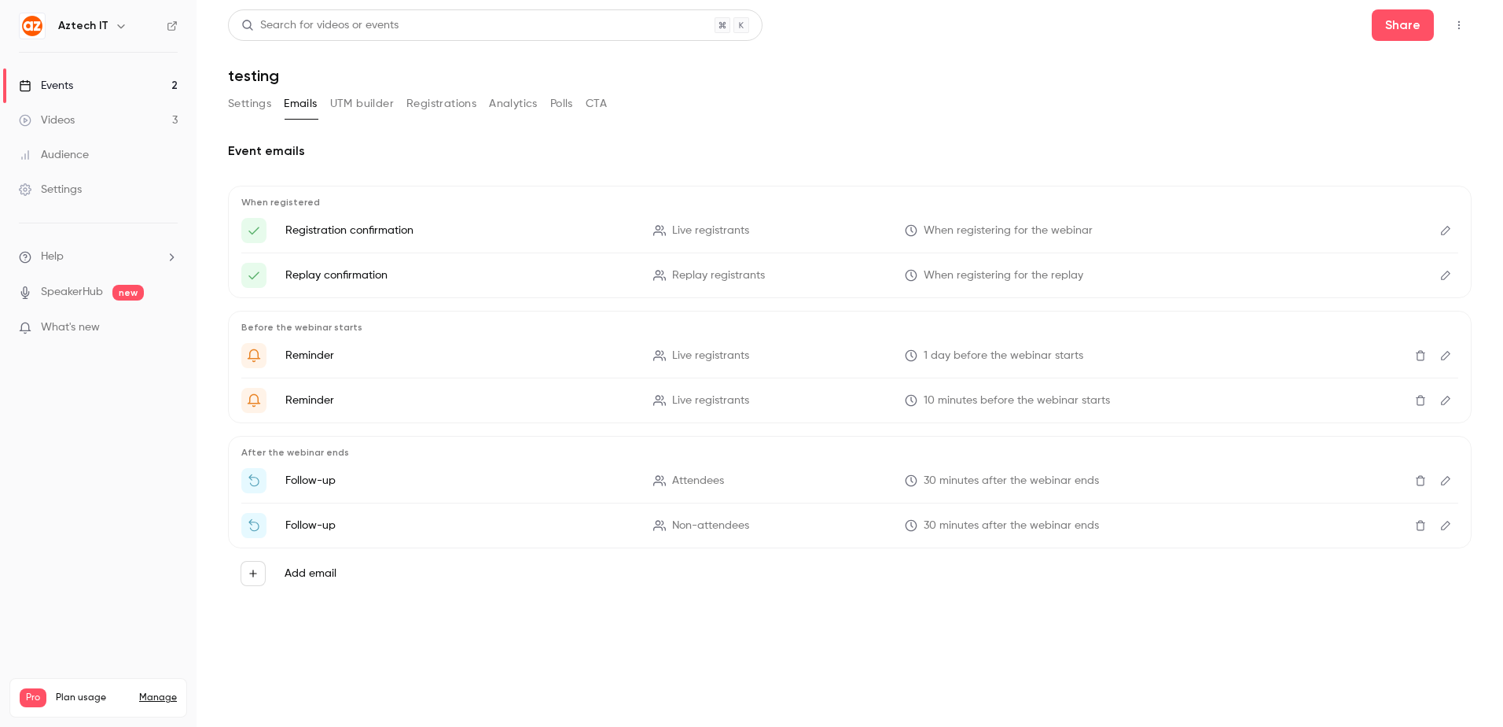
click at [240, 100] on button "Settings" at bounding box center [249, 103] width 43 height 25
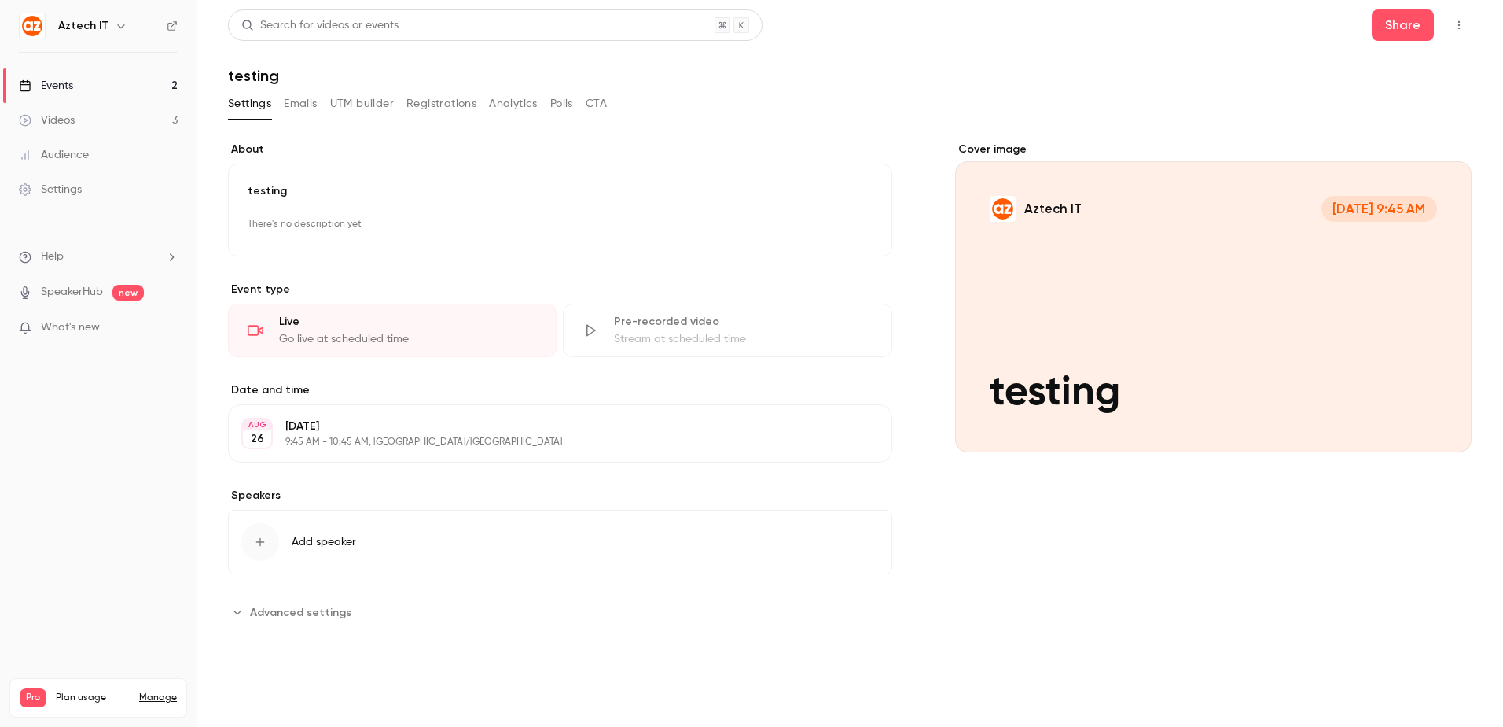
click at [82, 154] on div "Audience" at bounding box center [54, 155] width 70 height 16
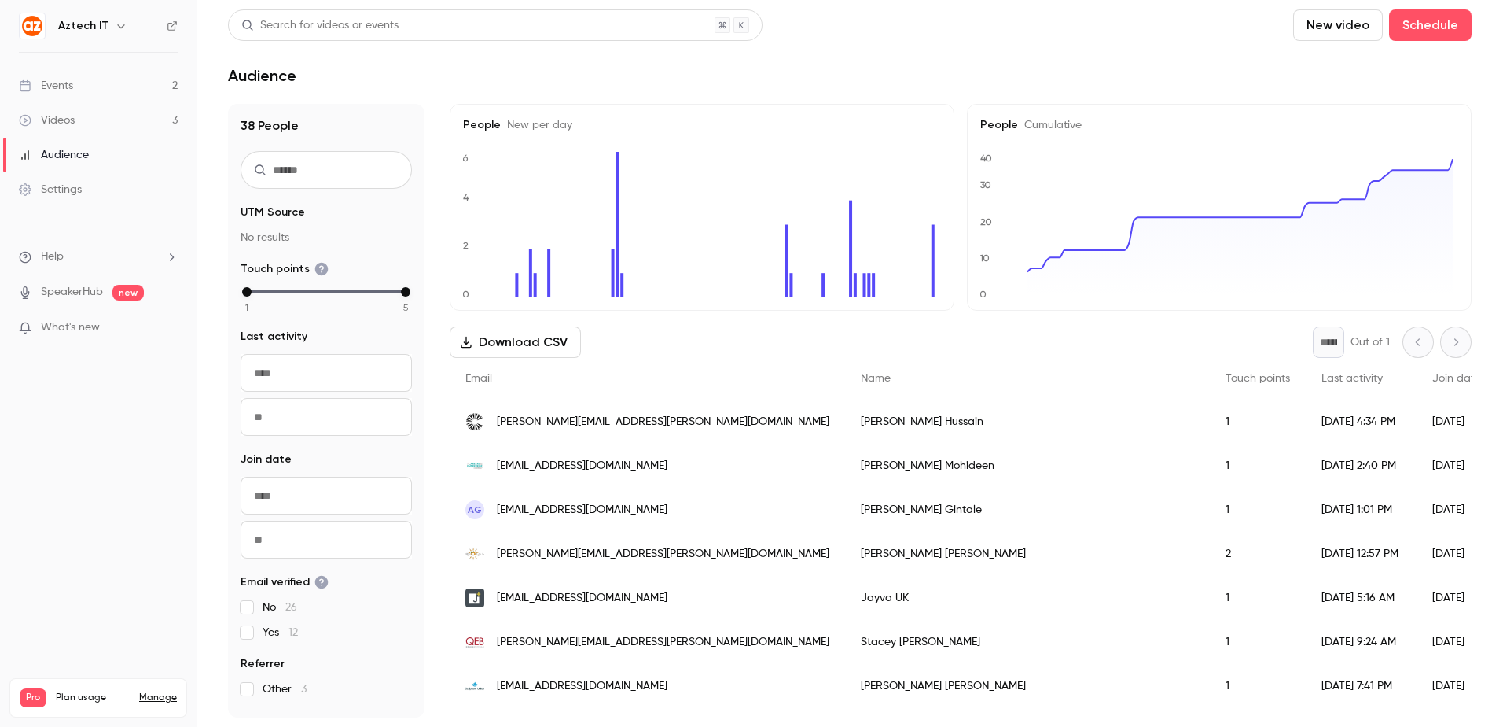
click at [82, 121] on link "Videos 3" at bounding box center [98, 120] width 197 height 35
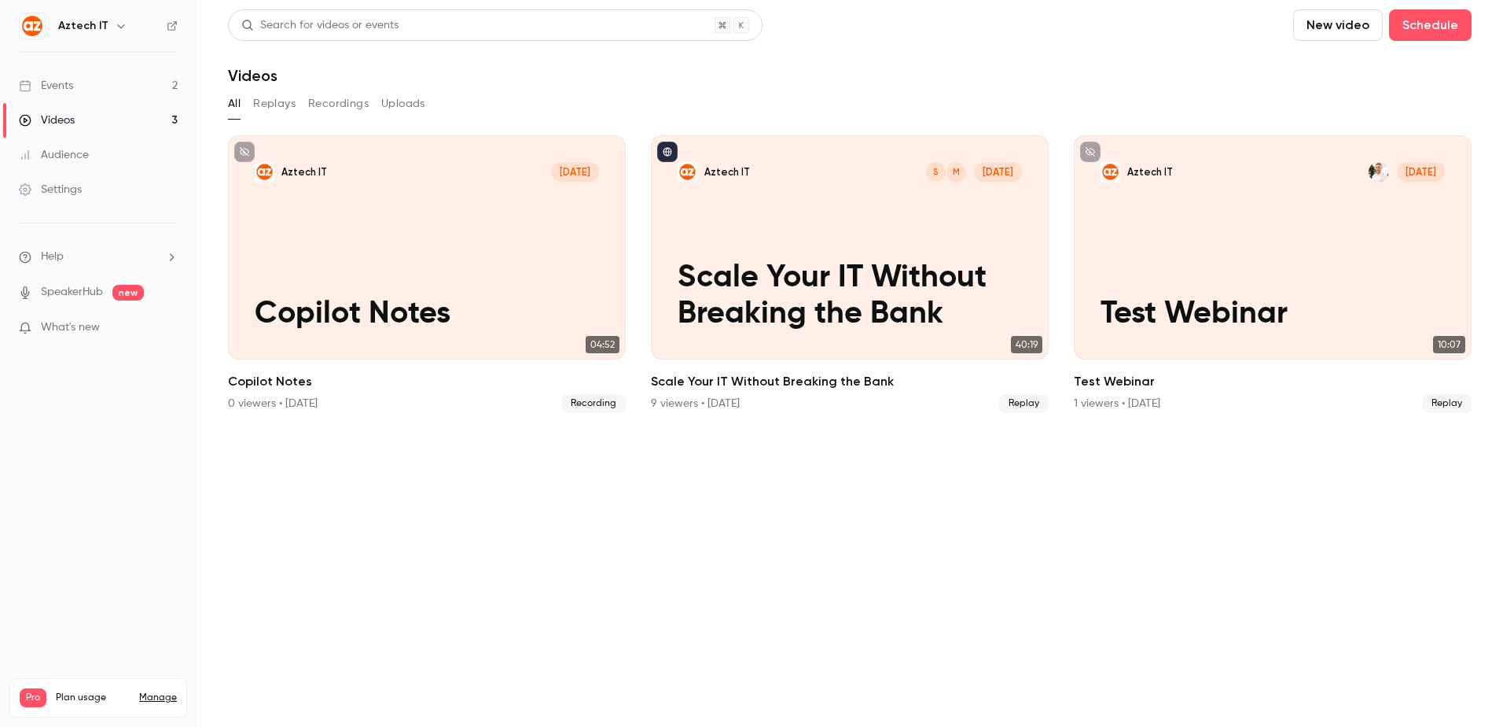
click at [53, 80] on div "Events" at bounding box center [46, 86] width 54 height 16
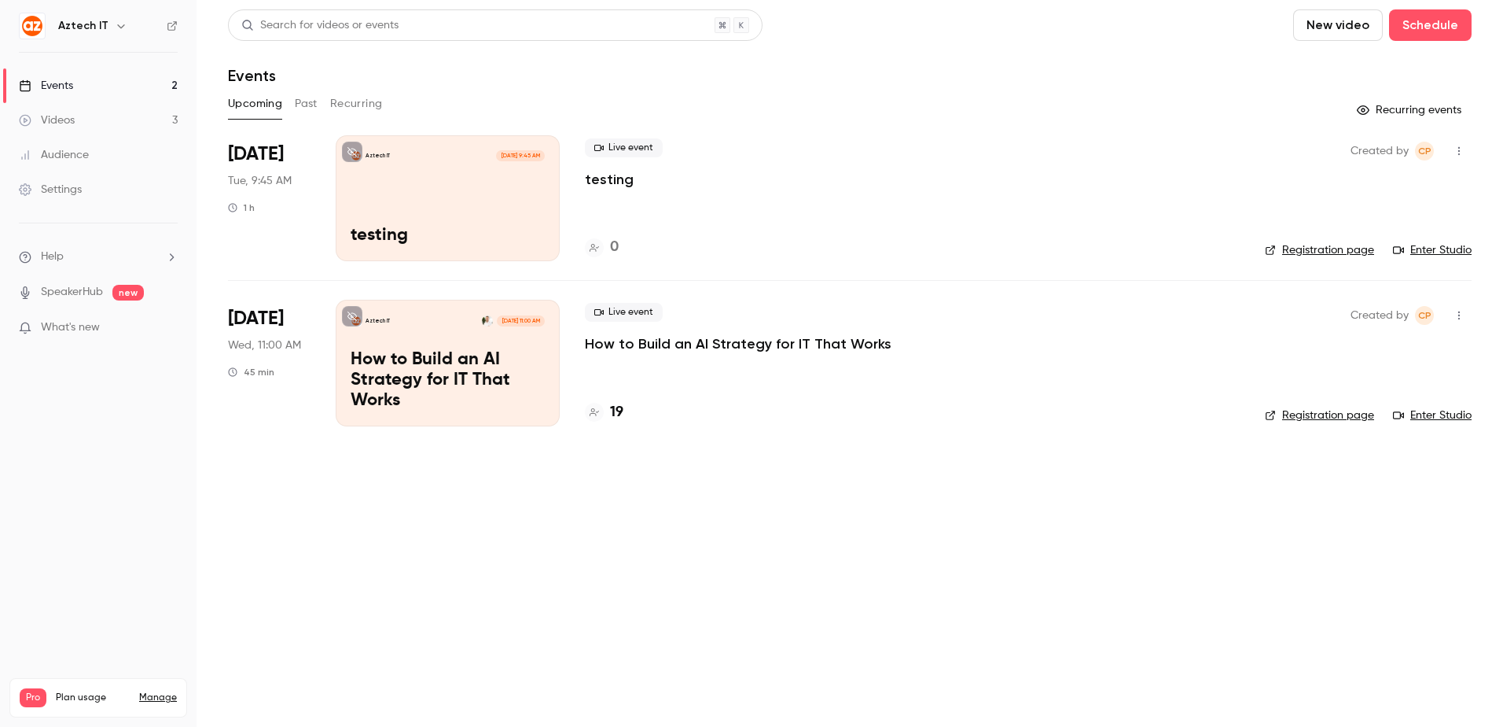
click at [578, 197] on li "Aug 26 Tue, 9:45 AM 1 h Aztech IT Aug 26, 9:45 AM testing Live event testing 0 …" at bounding box center [850, 207] width 1244 height 145
click at [451, 214] on div "Aztech IT [DATE] 9:45 AM testing" at bounding box center [448, 198] width 224 height 126
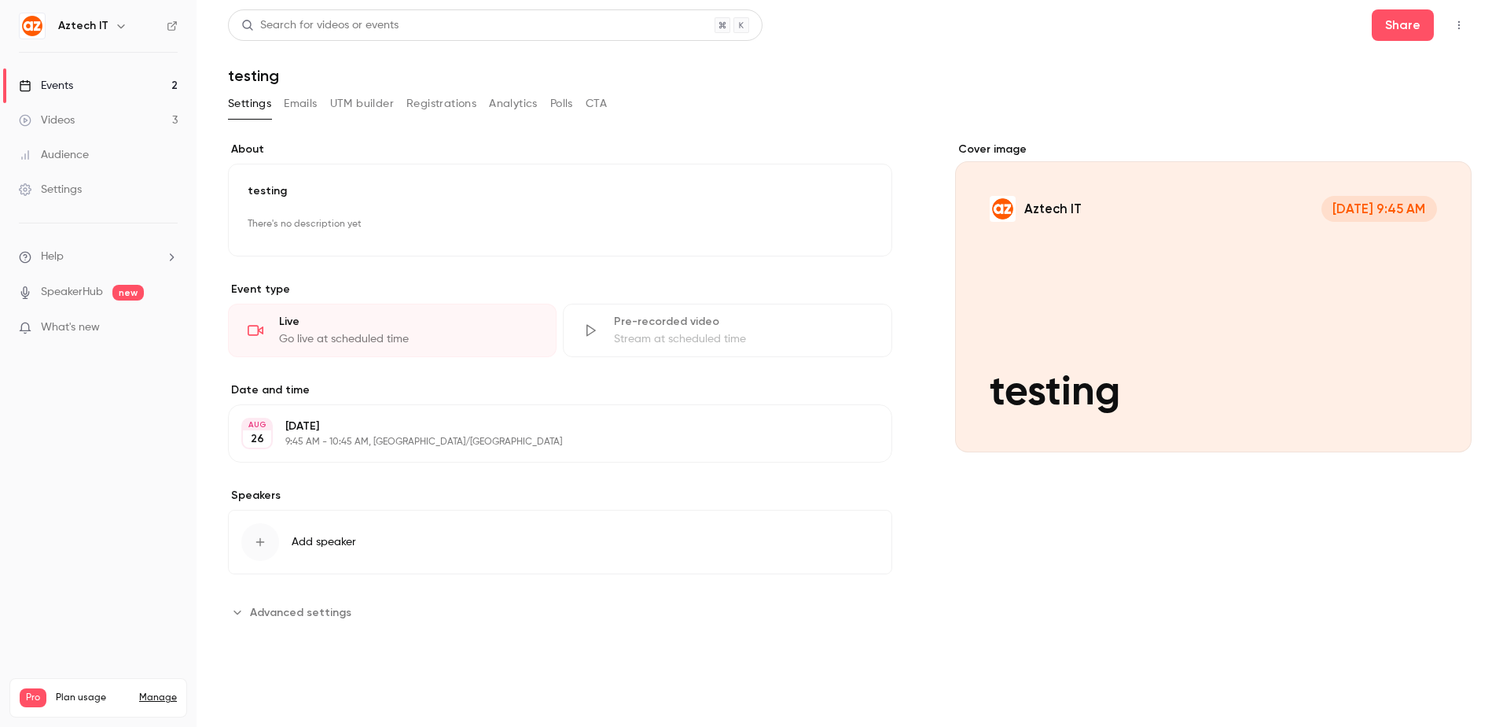
click at [294, 322] on div "Live" at bounding box center [408, 322] width 258 height 16
click at [399, 325] on div "Live" at bounding box center [408, 322] width 258 height 16
click at [381, 446] on p "9:45 AM - 10:45 AM, [GEOGRAPHIC_DATA]/[GEOGRAPHIC_DATA]" at bounding box center [547, 442] width 524 height 13
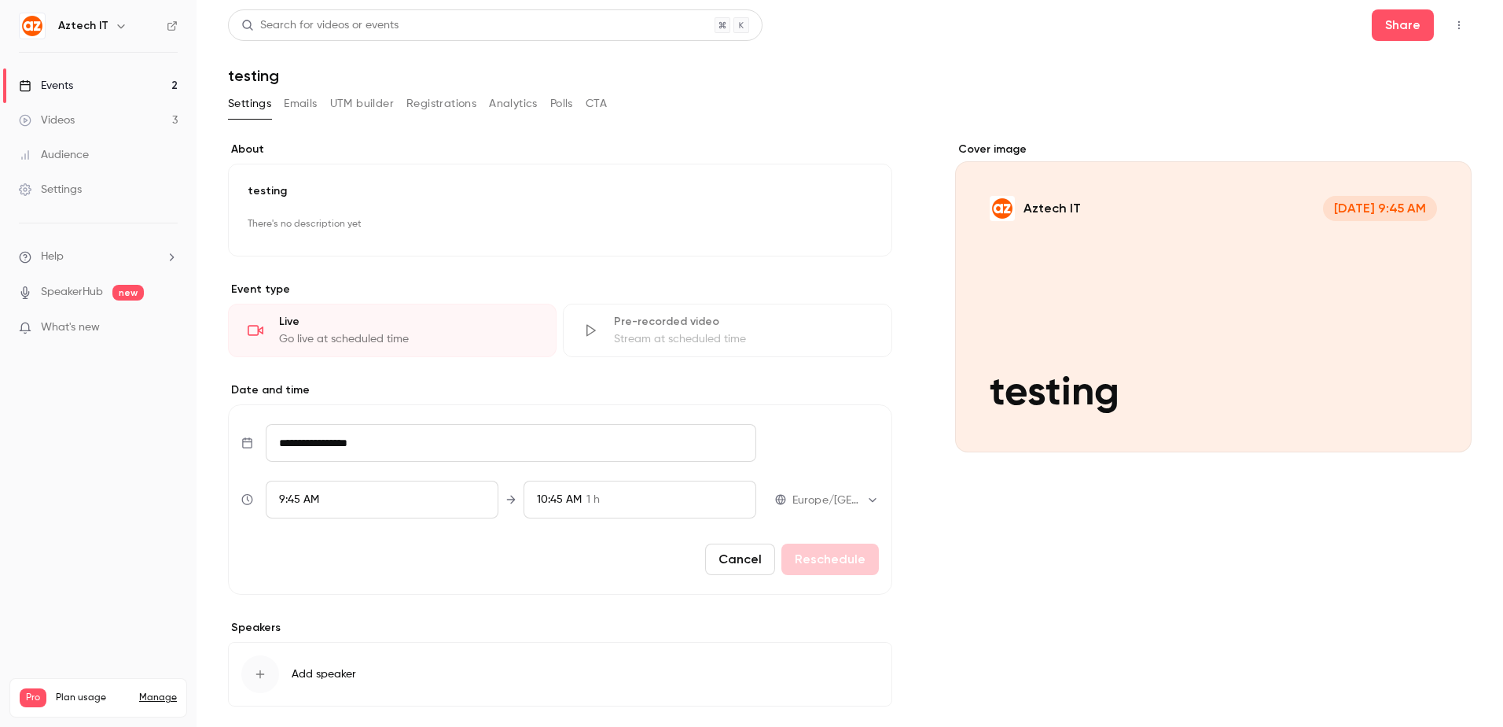
click at [738, 554] on button "Cancel" at bounding box center [740, 558] width 70 height 31
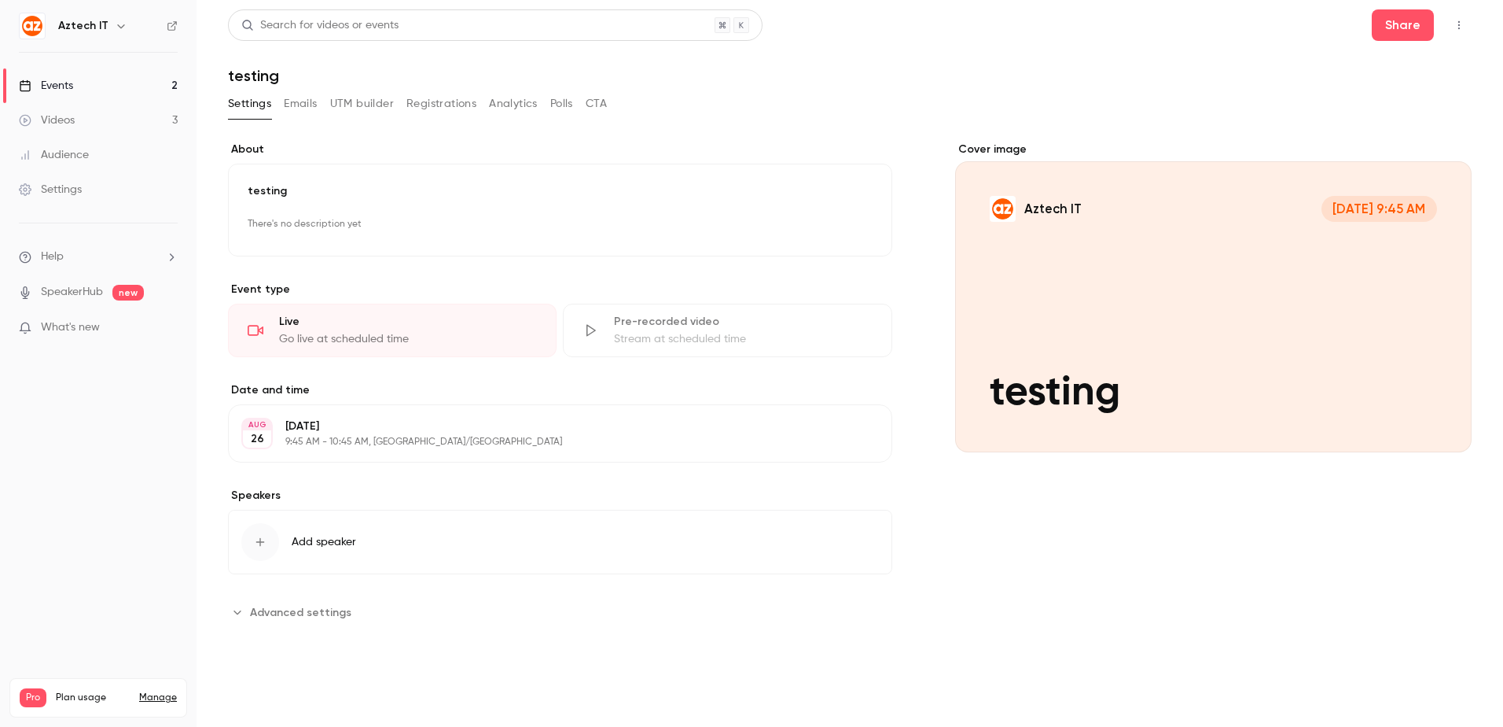
click at [1454, 31] on button "button" at bounding box center [1459, 25] width 25 height 25
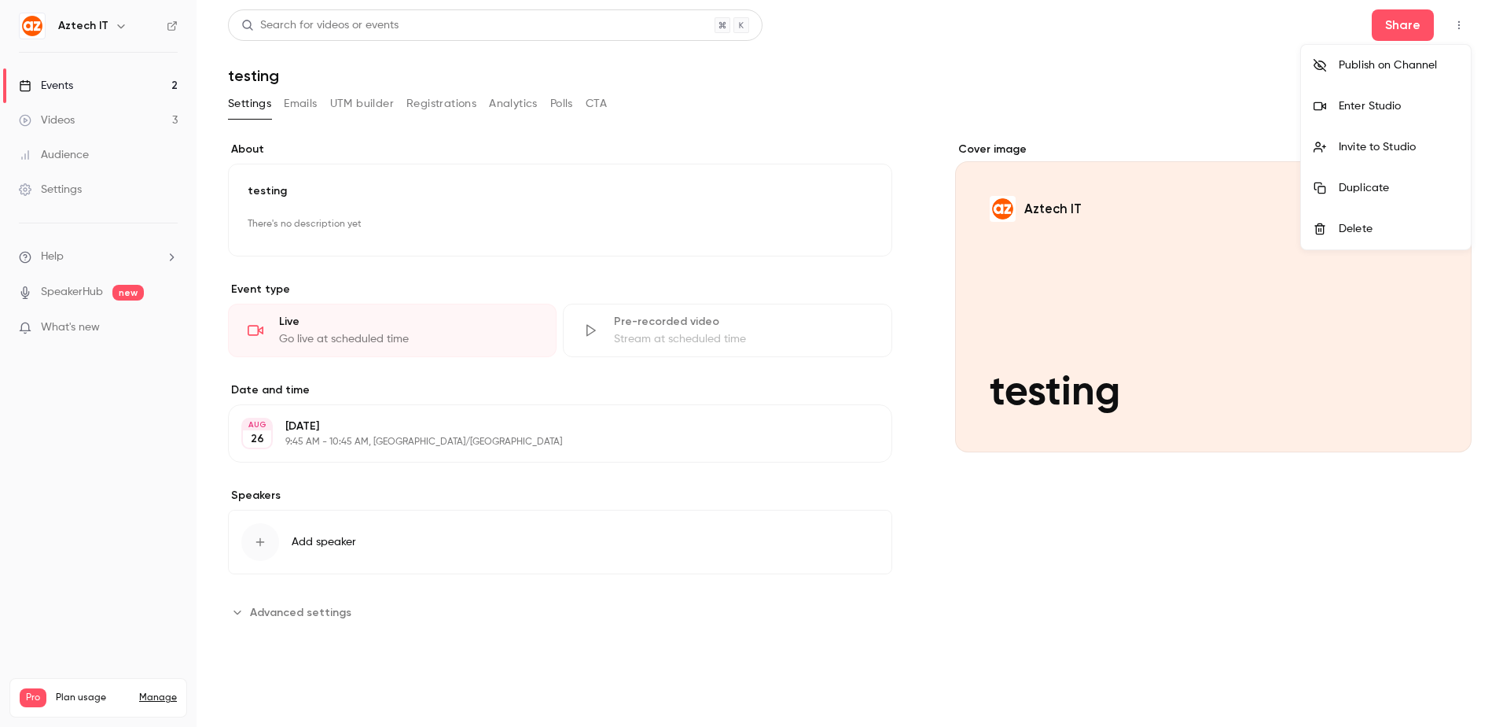
click at [1419, 100] on div "Enter Studio" at bounding box center [1399, 106] width 120 height 16
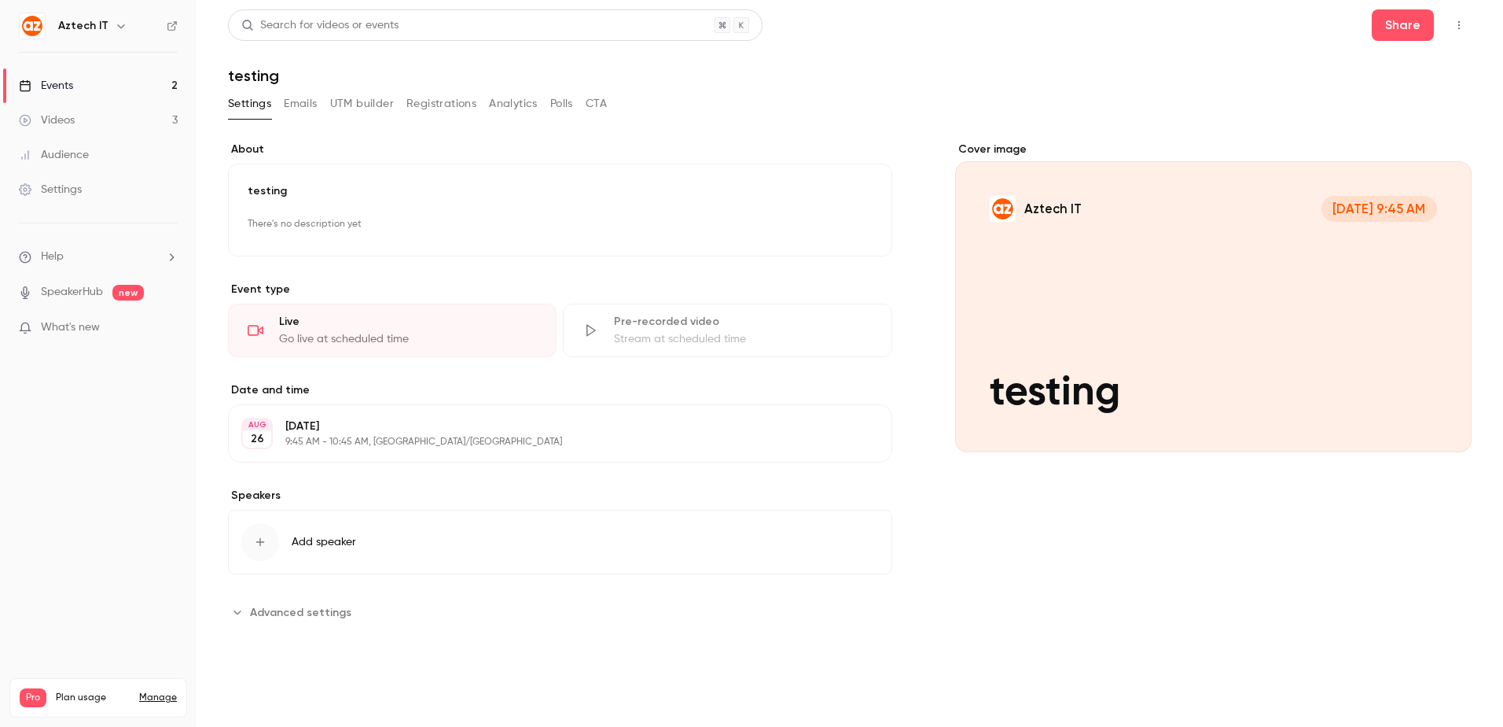
click at [1205, 61] on header "Search for videos or events Share testing" at bounding box center [850, 46] width 1244 height 75
click at [104, 116] on link "Videos 3" at bounding box center [98, 120] width 197 height 35
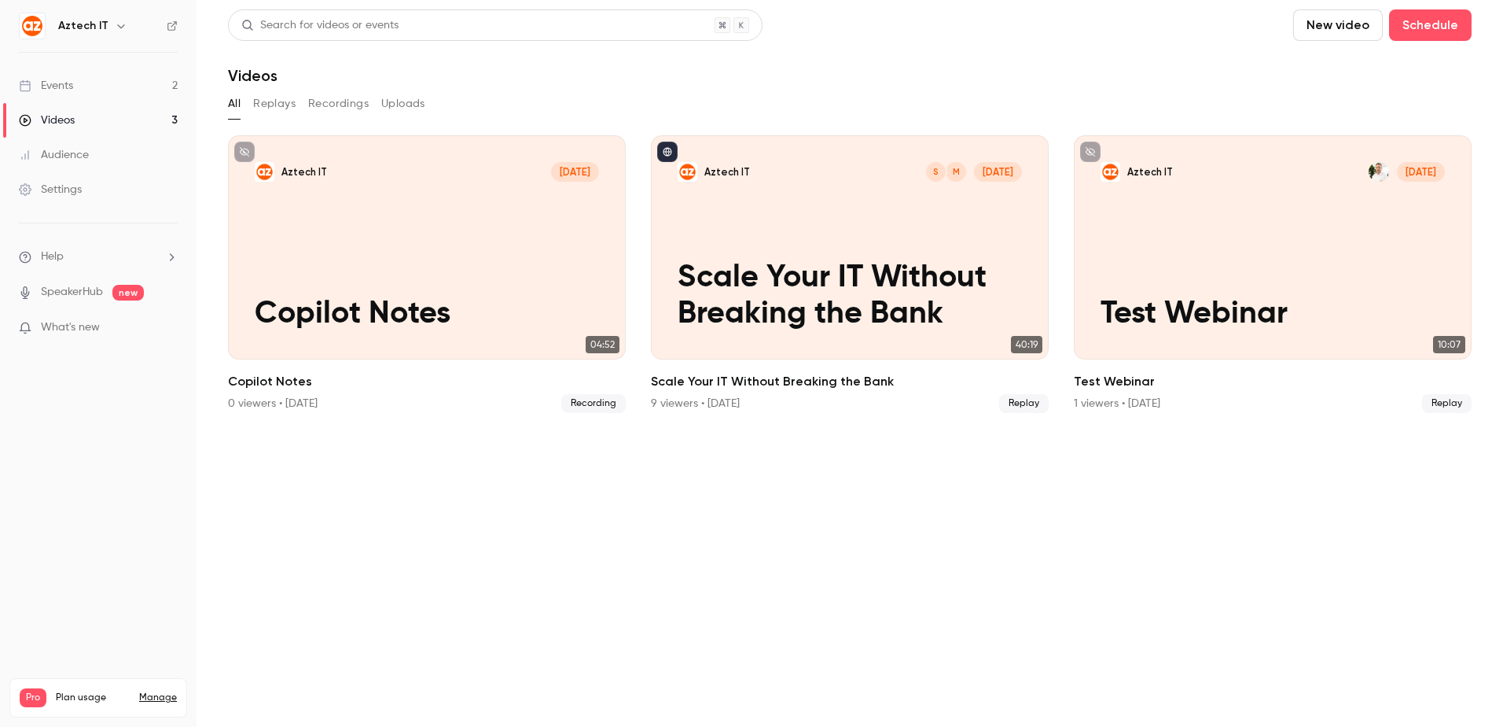
click at [108, 83] on link "Events 2" at bounding box center [98, 85] width 197 height 35
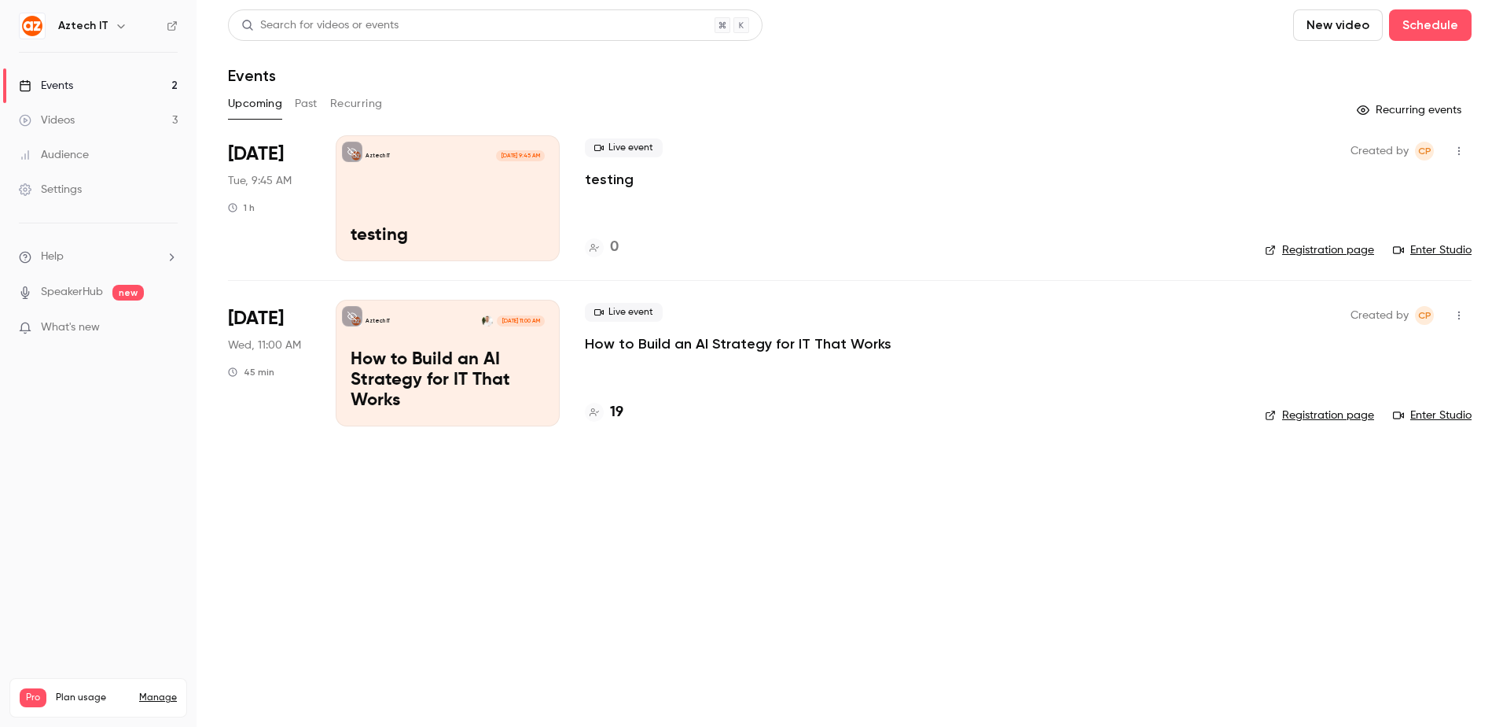
click at [440, 372] on p "How to Build an AI Strategy for IT That Works" at bounding box center [448, 380] width 194 height 61
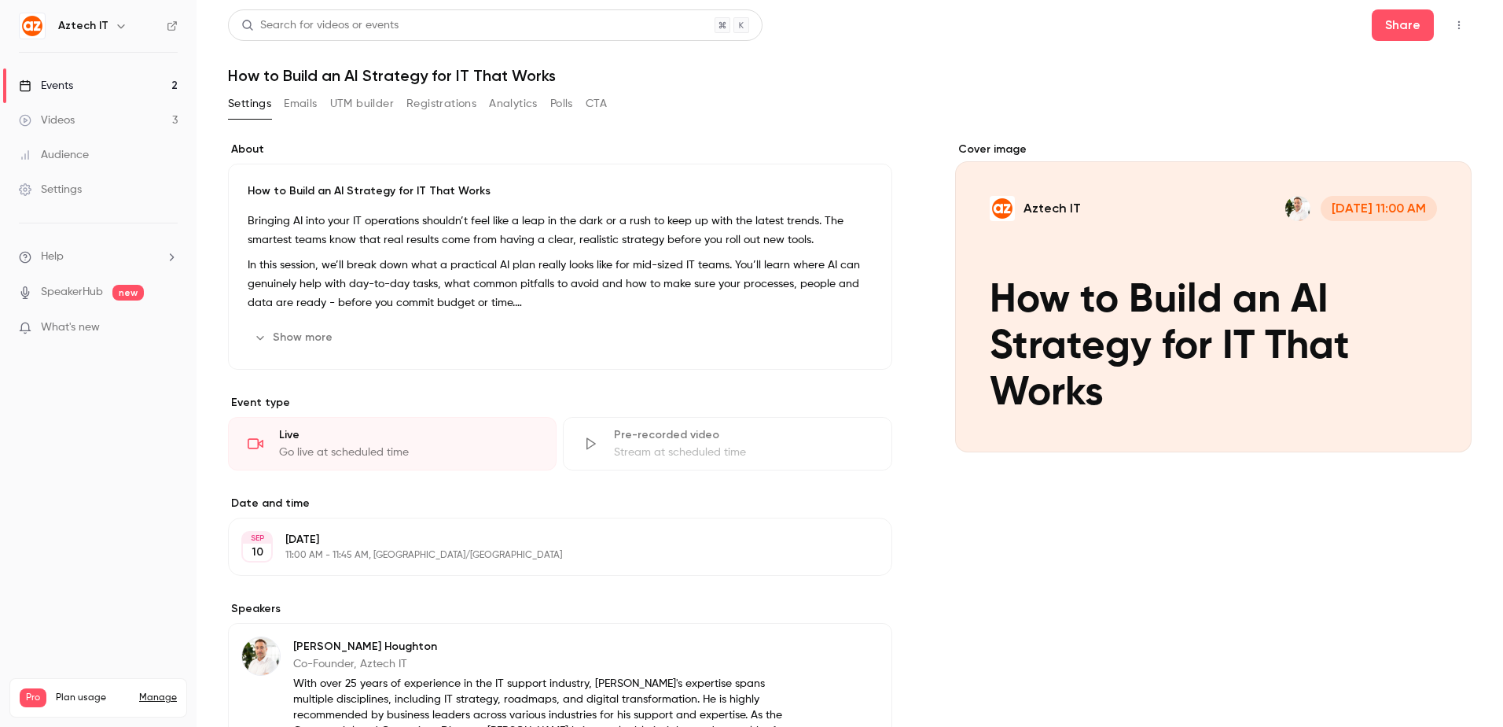
click at [446, 94] on button "Registrations" at bounding box center [442, 103] width 70 height 25
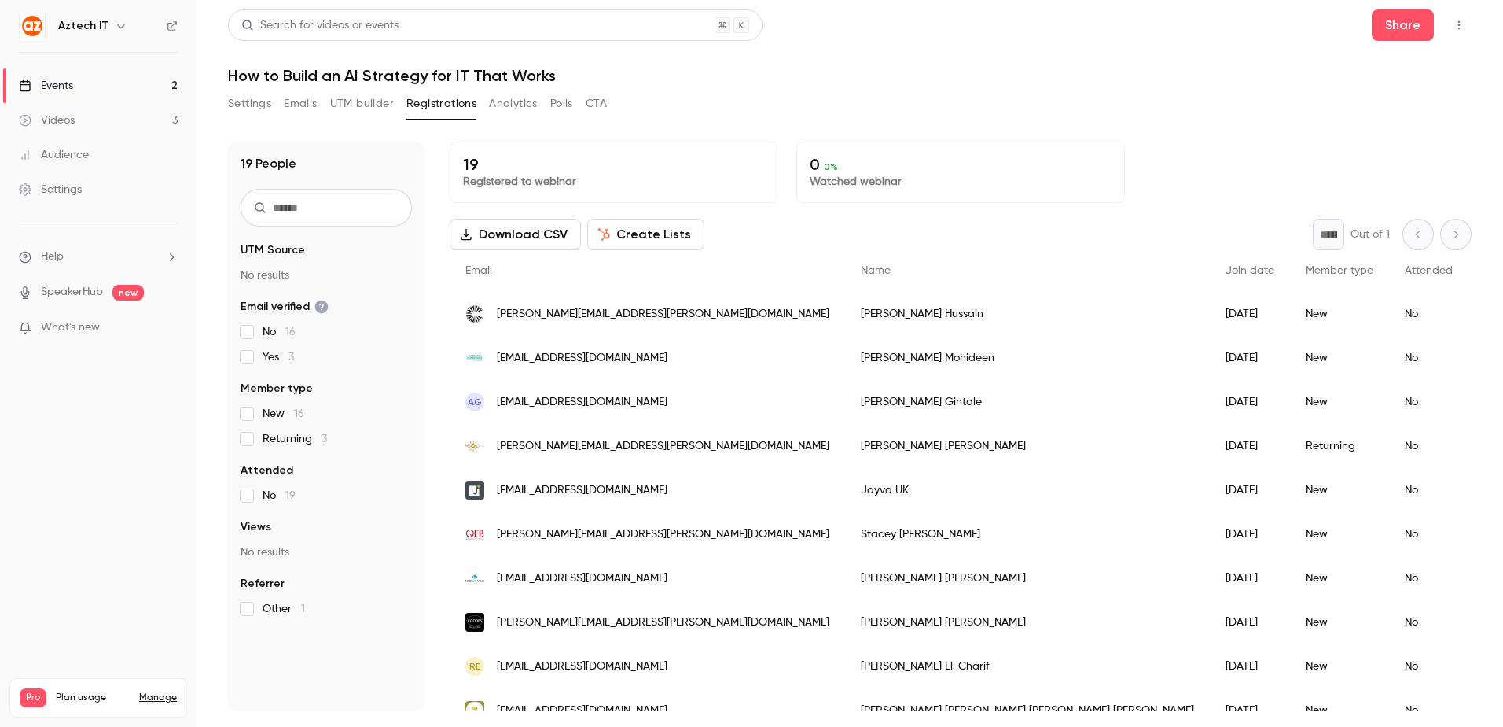
click at [533, 233] on button "Download CSV" at bounding box center [515, 234] width 131 height 31
click at [1265, 183] on div "19 Registered to webinar 0 0 % Watched webinar" at bounding box center [961, 172] width 1022 height 61
click at [120, 79] on link "Events 2" at bounding box center [98, 85] width 197 height 35
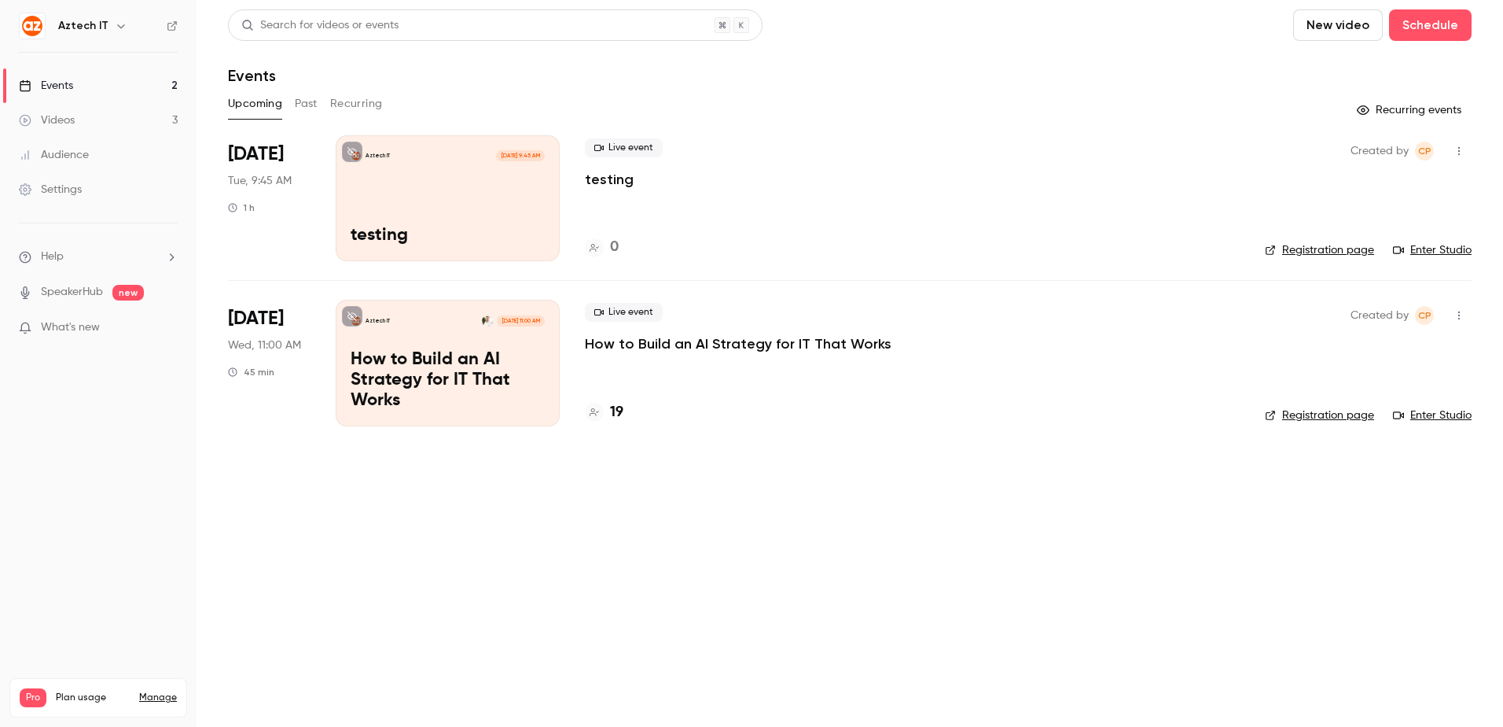
click at [1463, 153] on icon "button" at bounding box center [1459, 150] width 13 height 11
click at [1382, 310] on div "Delete" at bounding box center [1399, 314] width 120 height 16
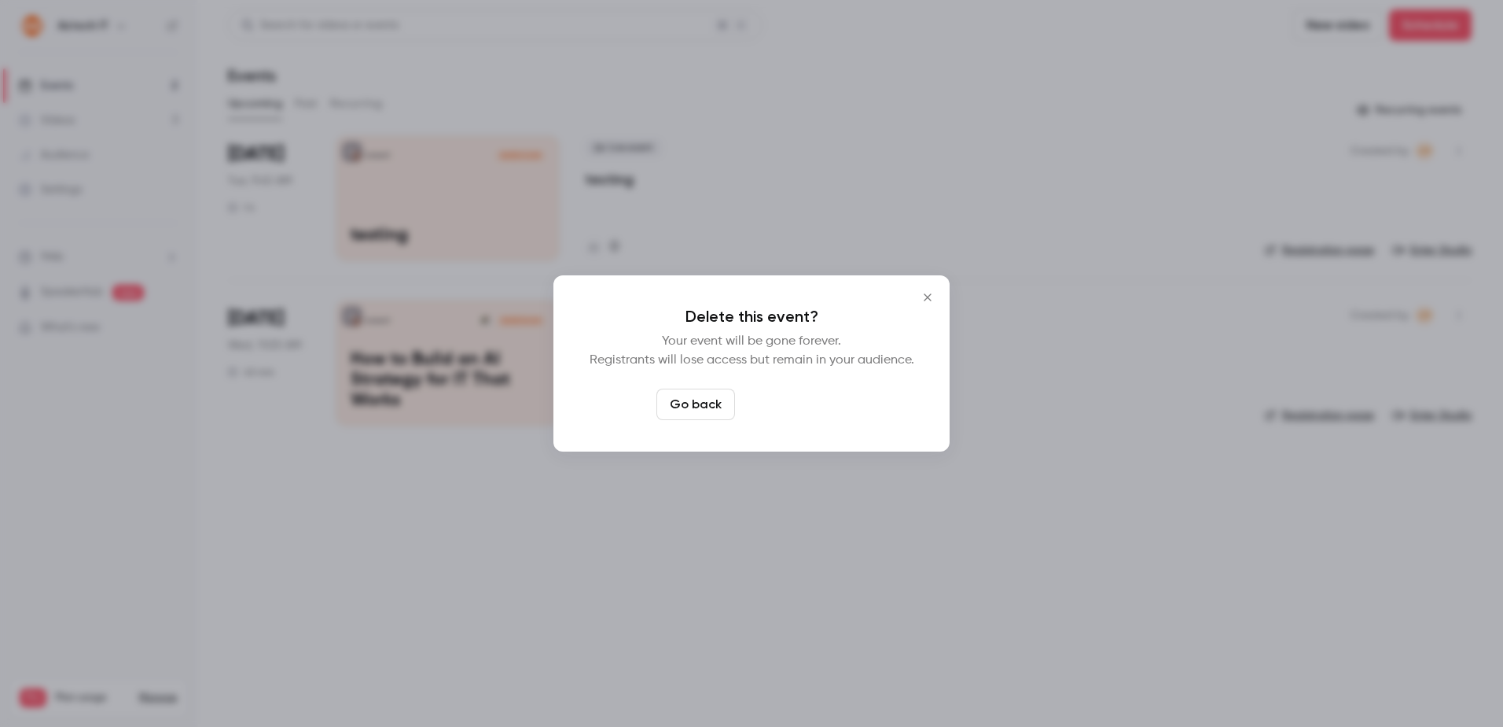
click at [797, 410] on button "Delete event" at bounding box center [793, 403] width 105 height 31
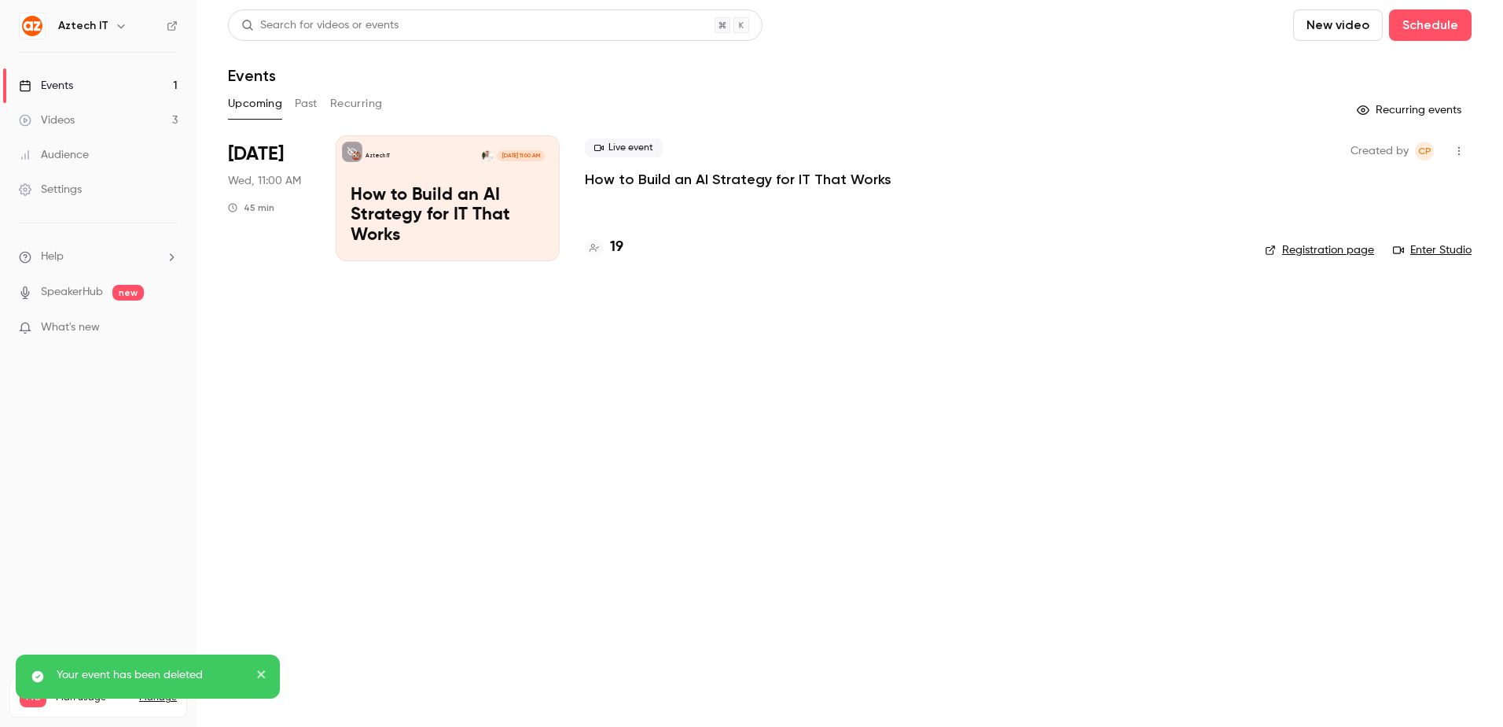
click at [502, 512] on main "Search for videos or events New video Schedule Events Upcoming Past Recurring R…" at bounding box center [850, 363] width 1307 height 727
